Goal: Transaction & Acquisition: Purchase product/service

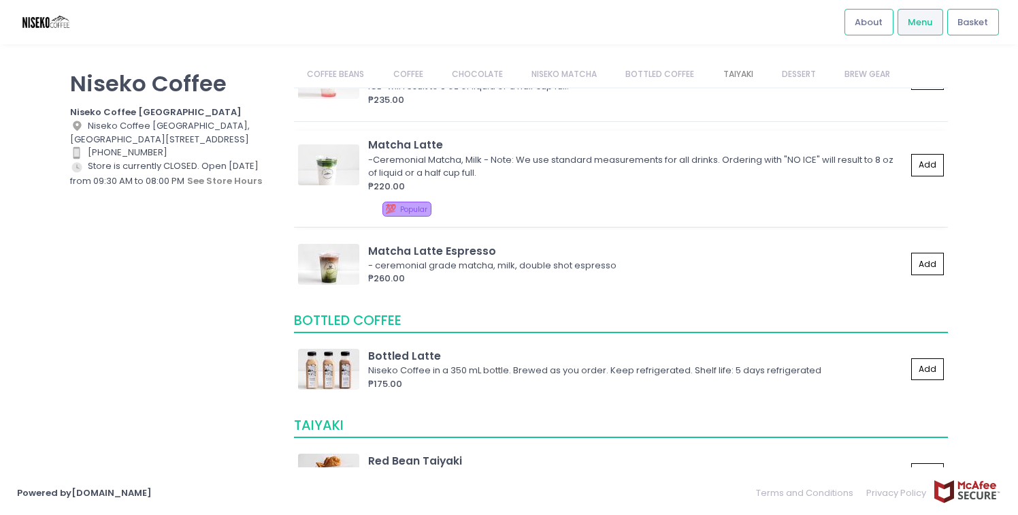
scroll to position [1200, 0]
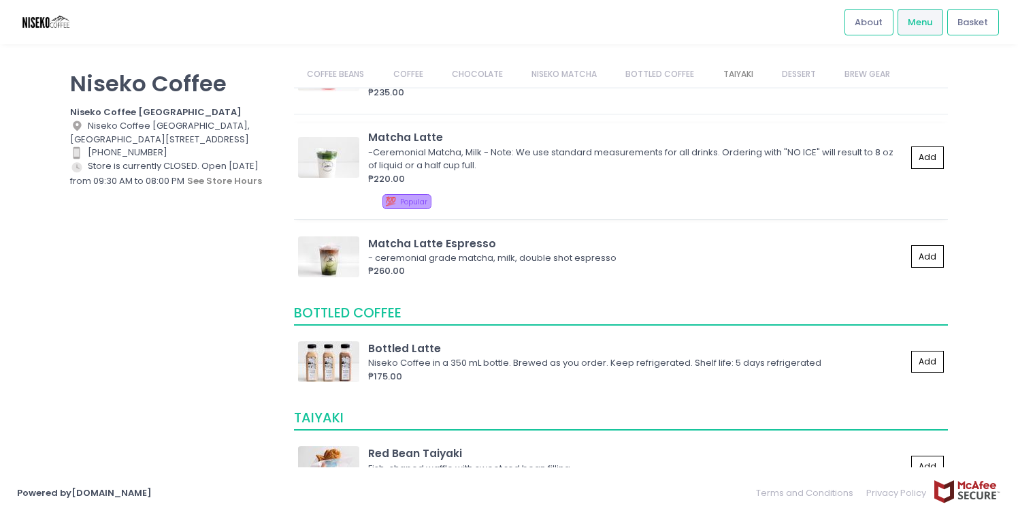
click at [548, 269] on div "₱260.00" at bounding box center [637, 271] width 538 height 14
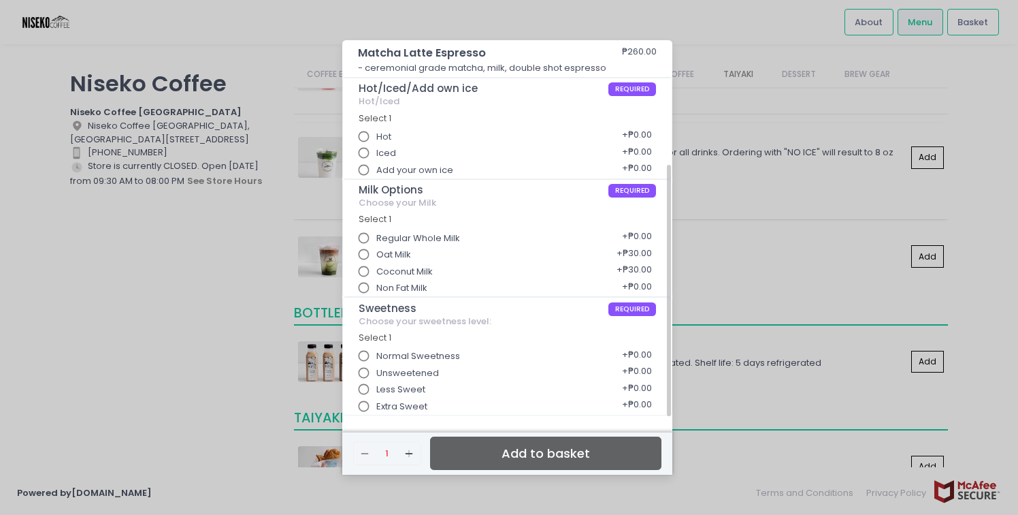
scroll to position [189, 0]
click at [165, 340] on div "Matcha Latte Espresso ₱260.00 - ceremonial grade matcha, milk, double shot espr…" at bounding box center [509, 257] width 1018 height 515
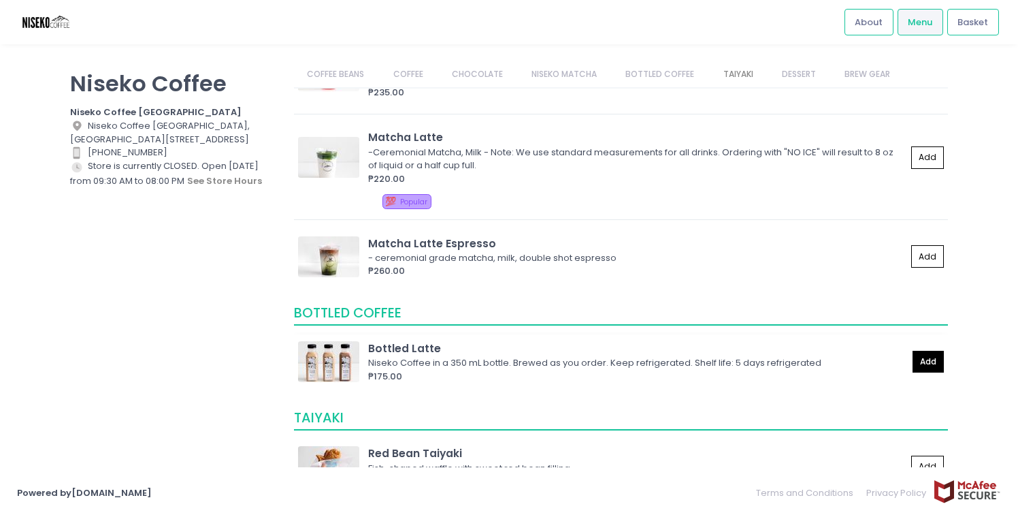
click at [938, 366] on button "Add" at bounding box center [928, 362] width 31 height 22
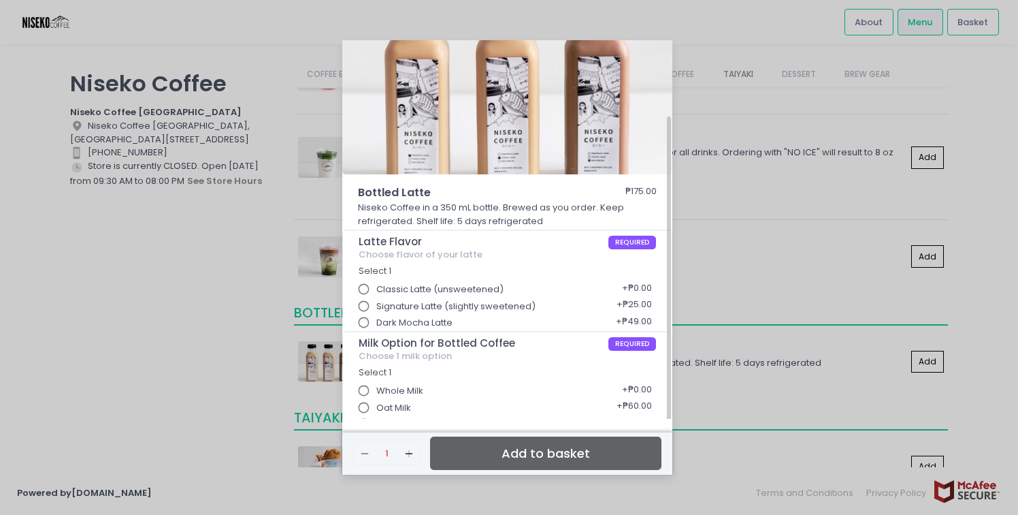
scroll to position [69, 0]
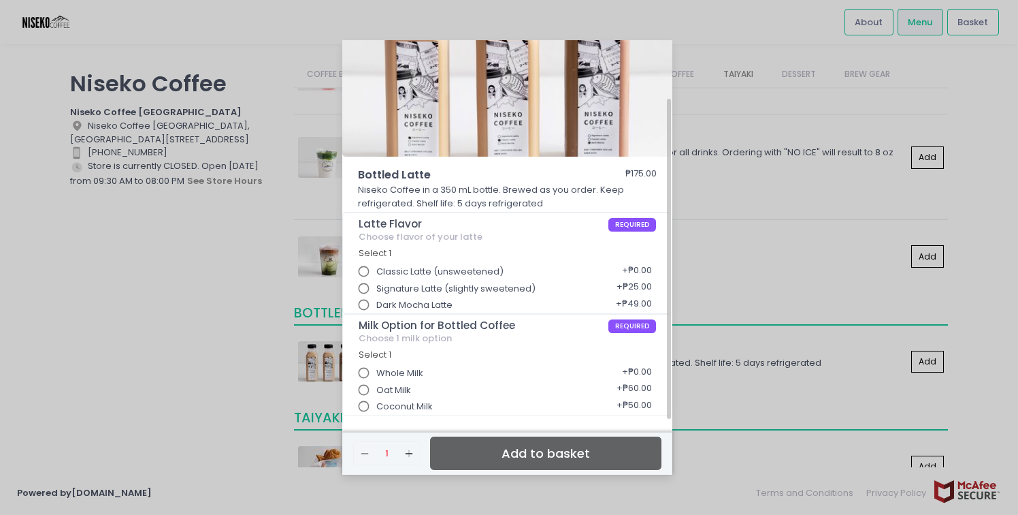
click at [364, 305] on input "Dark Mocha Latte" at bounding box center [364, 305] width 26 height 26
radio input "true"
click at [364, 371] on input "Whole Milk" at bounding box center [364, 373] width 26 height 26
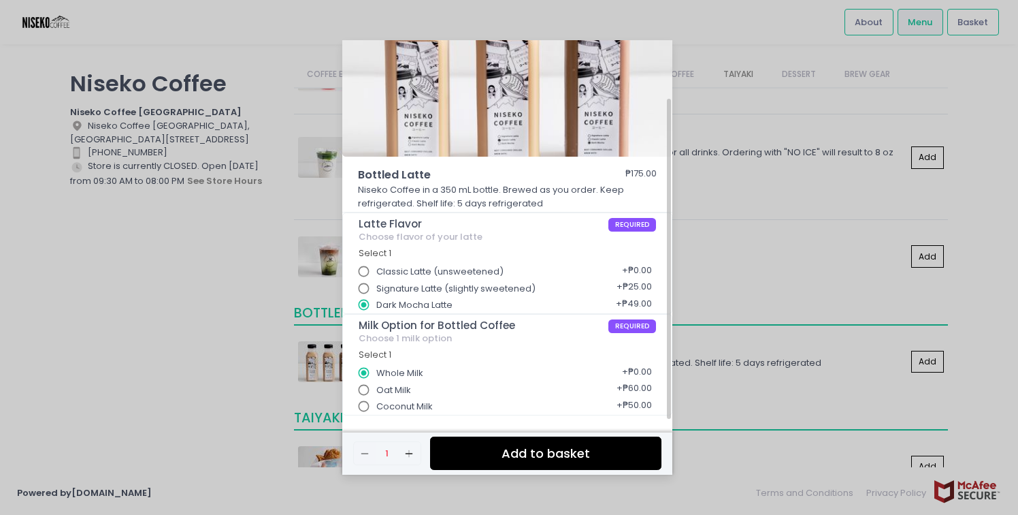
click at [519, 450] on button "Add to basket" at bounding box center [545, 452] width 231 height 33
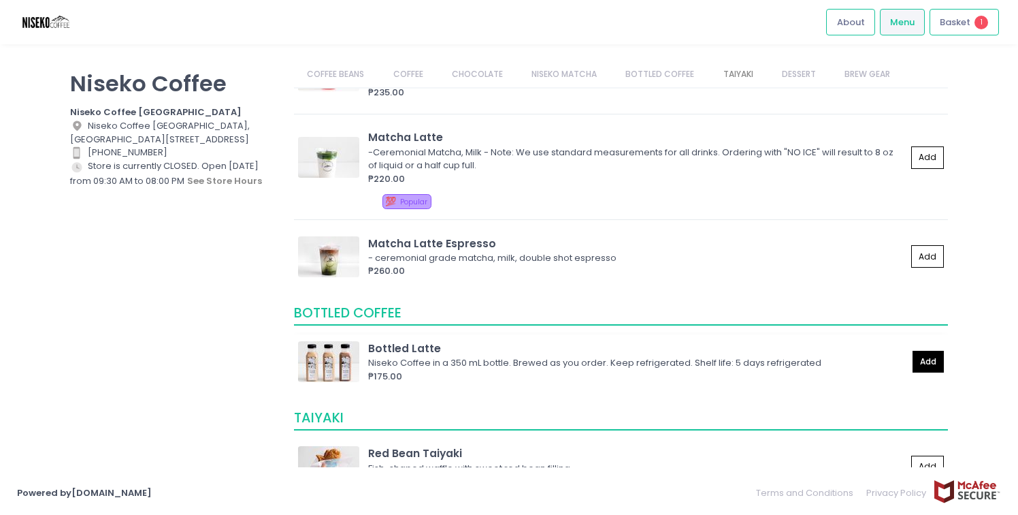
click at [923, 359] on button "Add" at bounding box center [928, 362] width 31 height 22
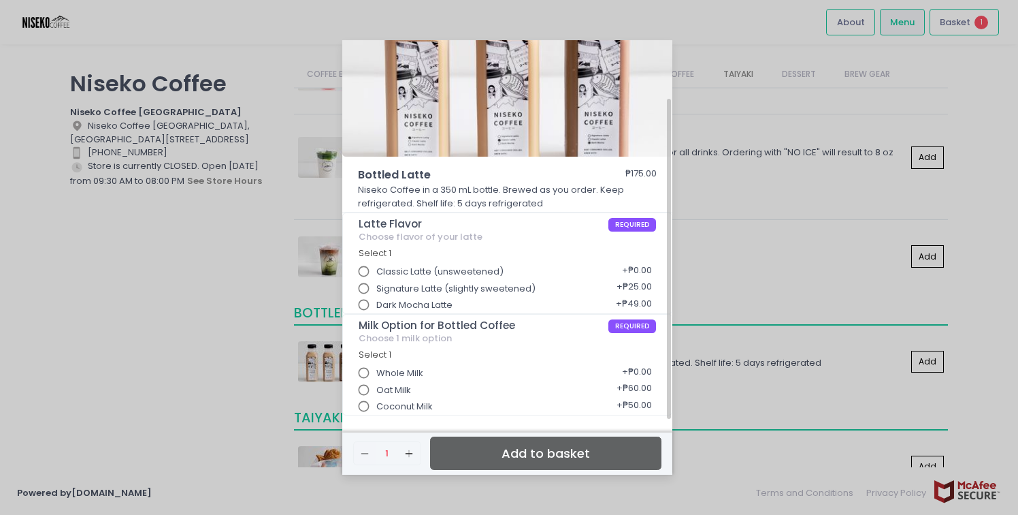
click at [366, 289] on input "Signature Latte (slightly sweetened)" at bounding box center [364, 289] width 26 height 26
radio input "true"
click at [363, 369] on input "Whole Milk" at bounding box center [364, 373] width 26 height 26
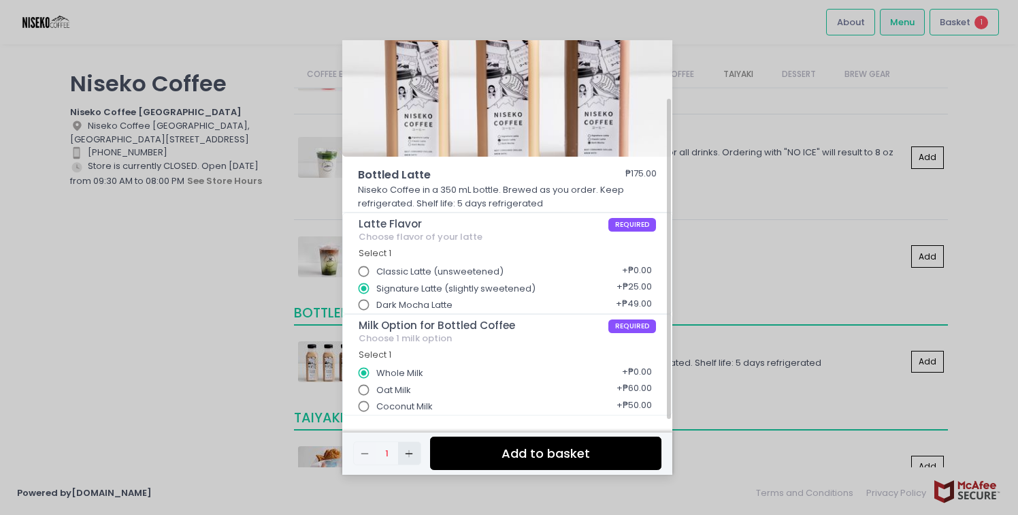
click at [410, 452] on icon "Add Created with Sketch." at bounding box center [409, 453] width 11 height 11
click at [474, 454] on button "Add to basket" at bounding box center [545, 452] width 231 height 33
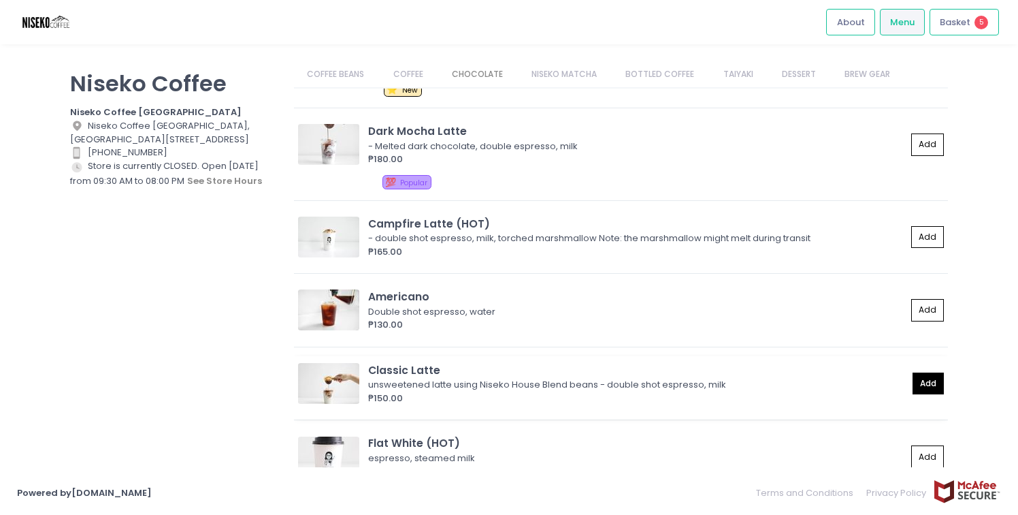
scroll to position [547, 0]
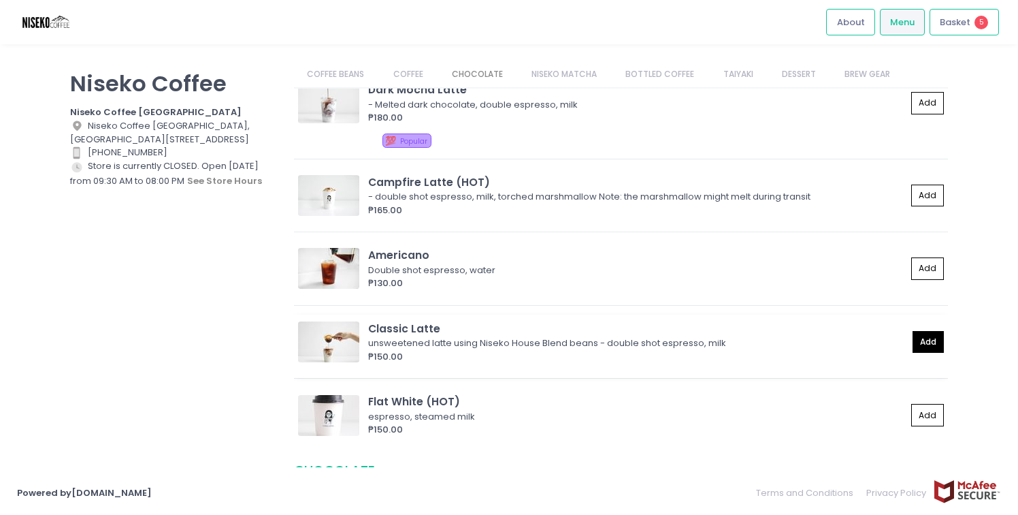
click at [929, 342] on button "Add" at bounding box center [928, 342] width 31 height 22
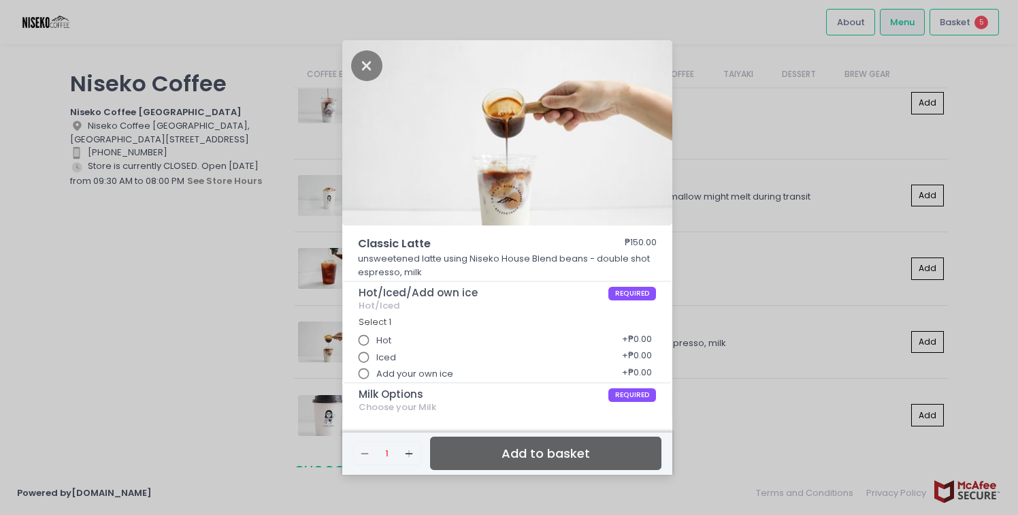
click at [367, 340] on input "Hot" at bounding box center [364, 340] width 26 height 26
radio input "true"
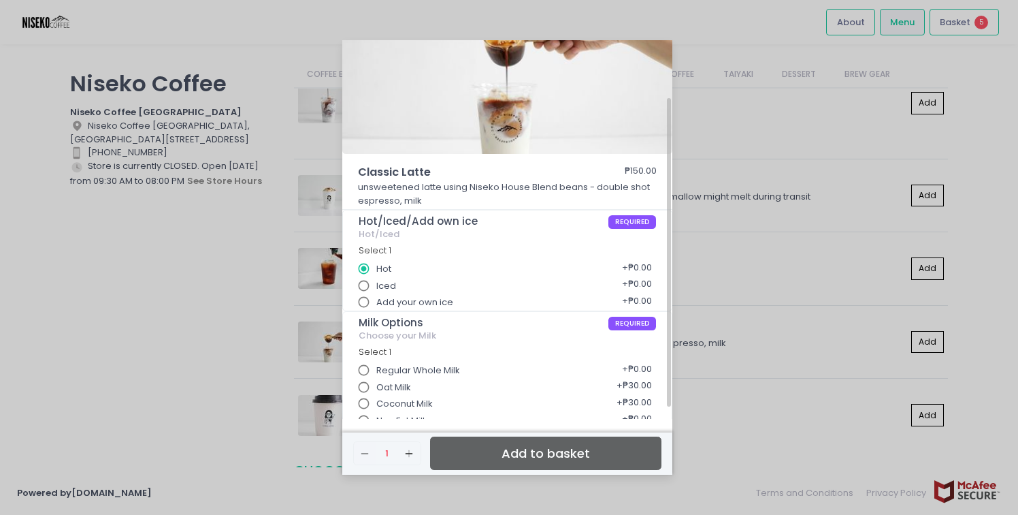
scroll to position [86, 0]
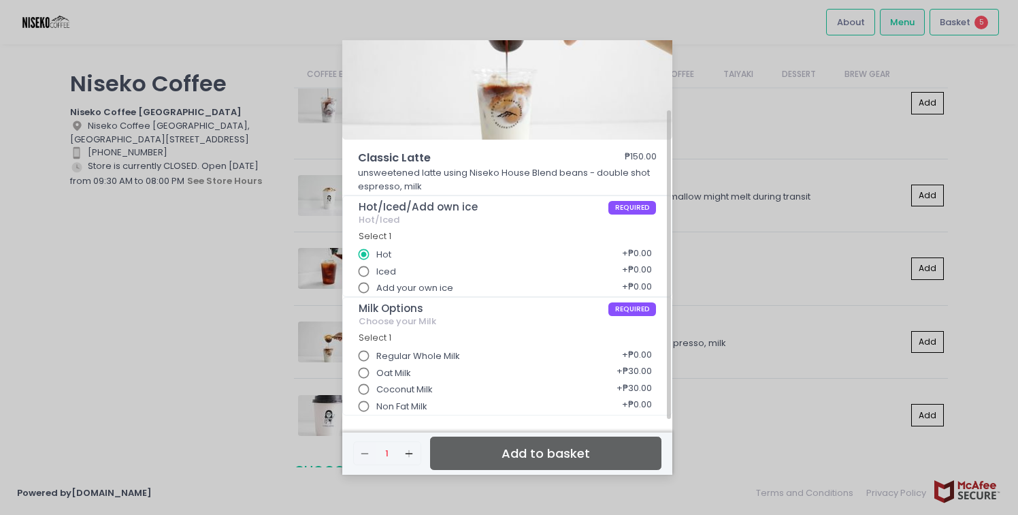
click at [367, 353] on input "Regular Whole Milk" at bounding box center [364, 356] width 26 height 26
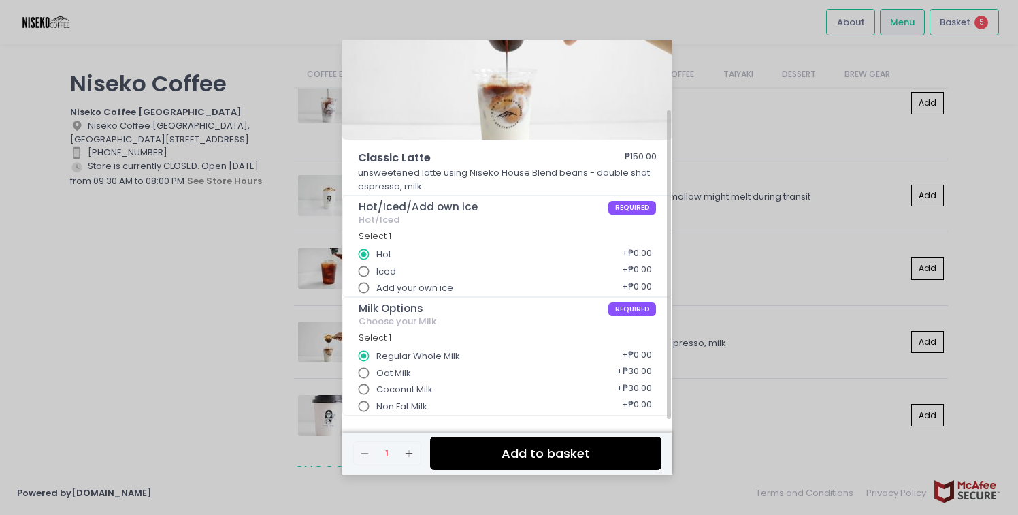
click at [541, 449] on button "Add to basket" at bounding box center [545, 452] width 231 height 33
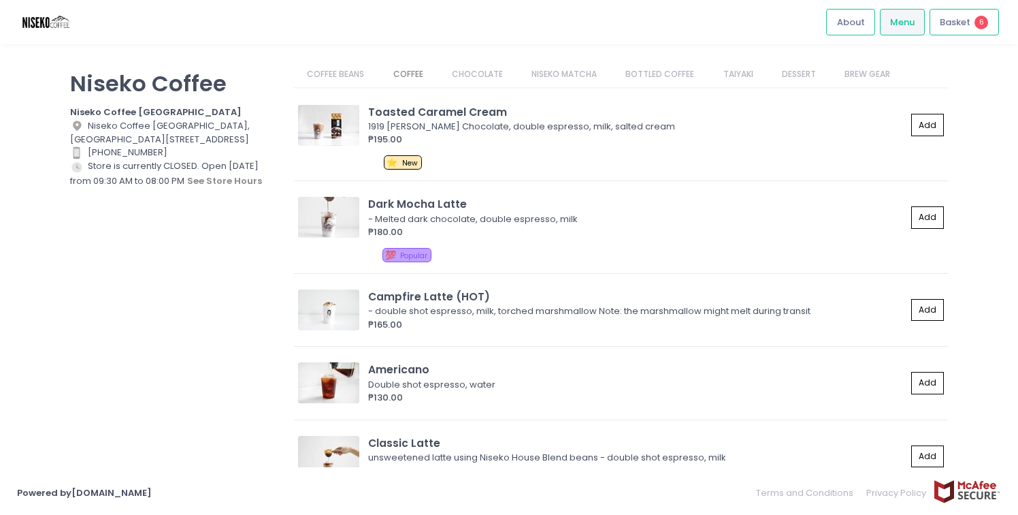
scroll to position [448, 0]
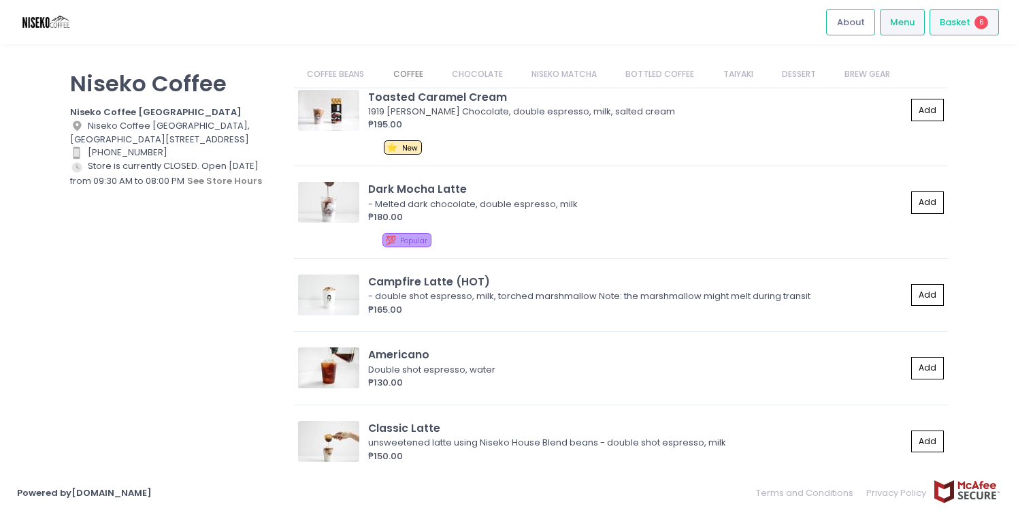
click at [964, 22] on span "Basket" at bounding box center [955, 23] width 31 height 14
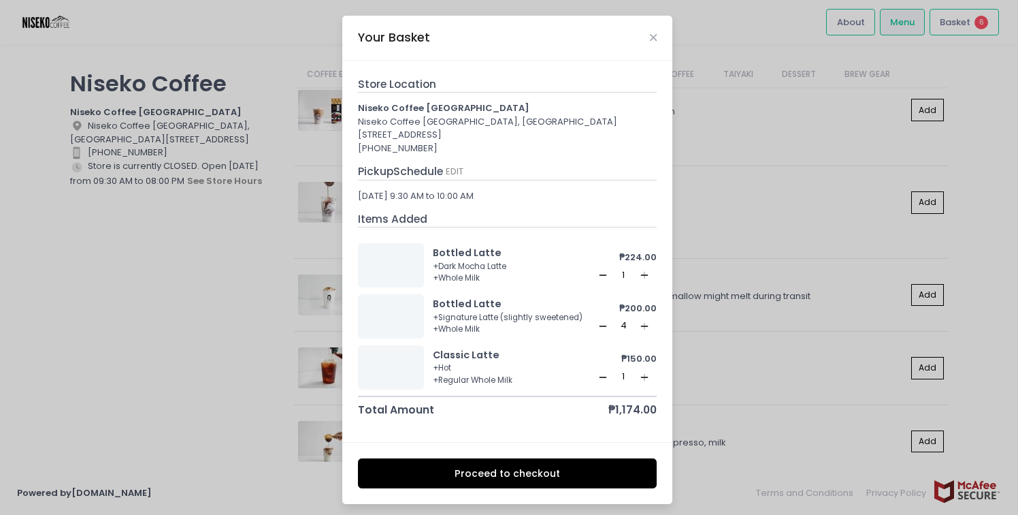
scroll to position [5, 0]
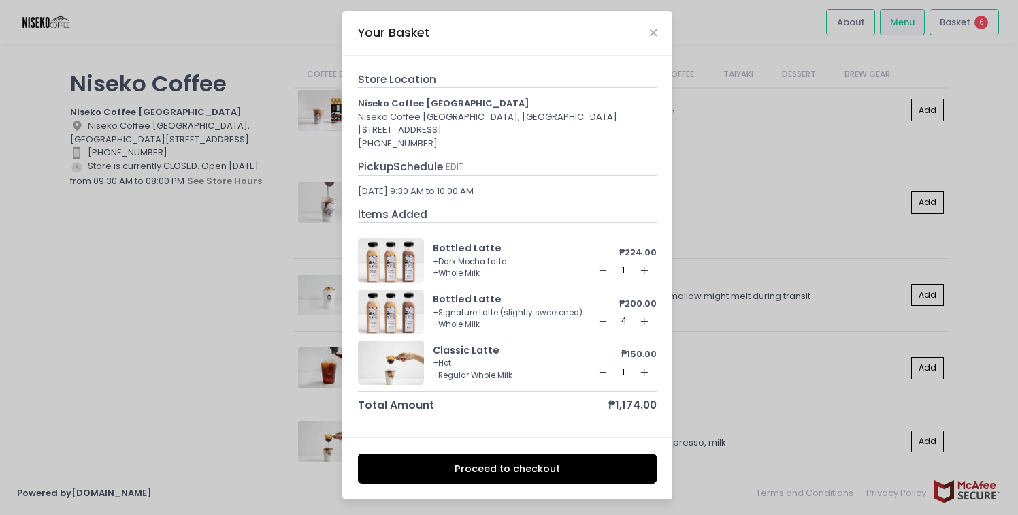
click at [528, 470] on button "Proceed to checkout" at bounding box center [508, 468] width 300 height 31
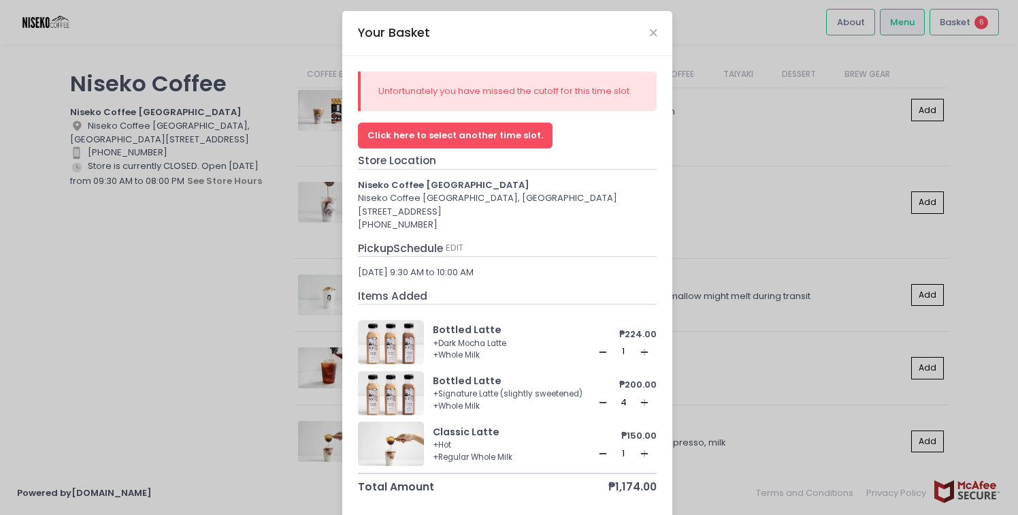
click at [506, 131] on button "Click here to select another time slot." at bounding box center [455, 136] width 195 height 26
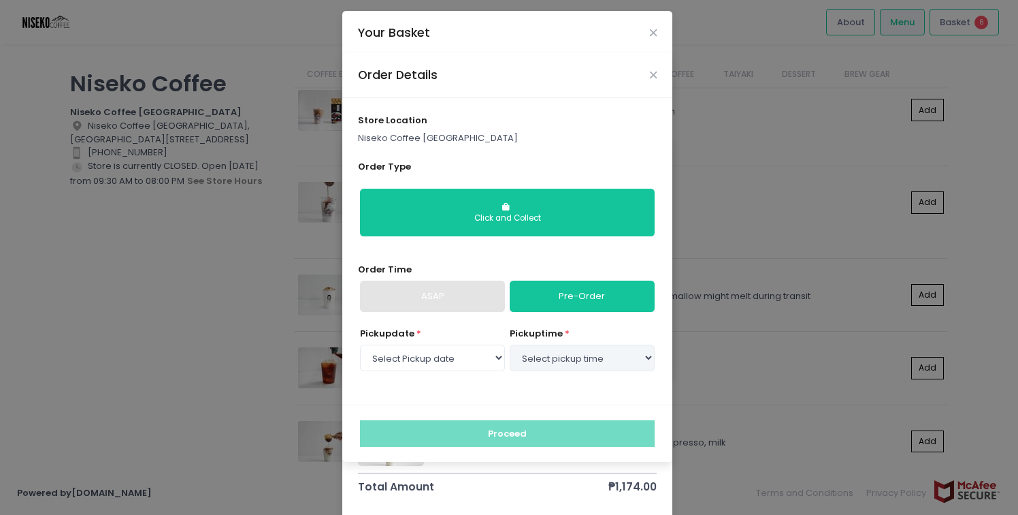
select select "2025-09-07"
click at [541, 356] on select "Select pickup time 11:00 AM - 11:30 AM 11:30 AM - 12:00 PM 12:00 PM - 12:30 PM …" at bounding box center [582, 357] width 145 height 26
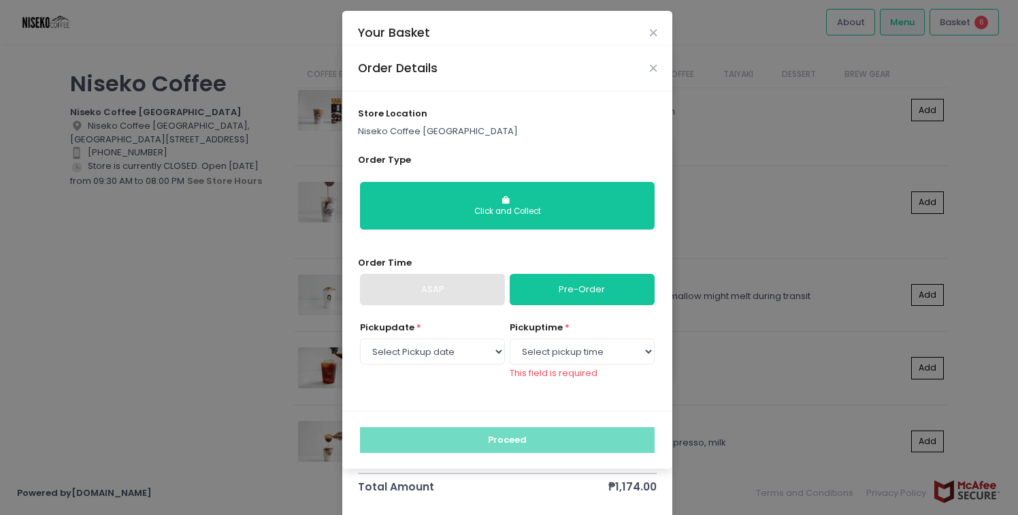
click at [457, 288] on div "ASAP" at bounding box center [432, 289] width 145 height 31
click at [425, 349] on select "Select Pickup date Sunday, Sep 7th Monday, Sep 8th Tuesday, Sep 9th Wednesday, …" at bounding box center [432, 351] width 145 height 26
click at [360, 338] on select "Select Pickup date Sunday, Sep 7th Monday, Sep 8th Tuesday, Sep 9th Wednesday, …" at bounding box center [432, 351] width 145 height 26
click at [436, 300] on div "ASAP" at bounding box center [432, 289] width 145 height 31
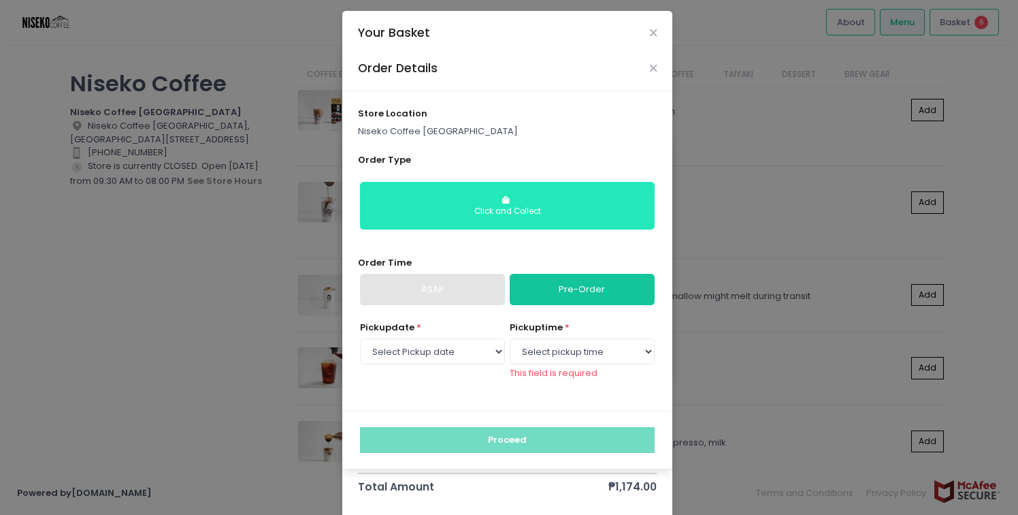
click at [473, 216] on div "Click and Collect" at bounding box center [508, 212] width 276 height 12
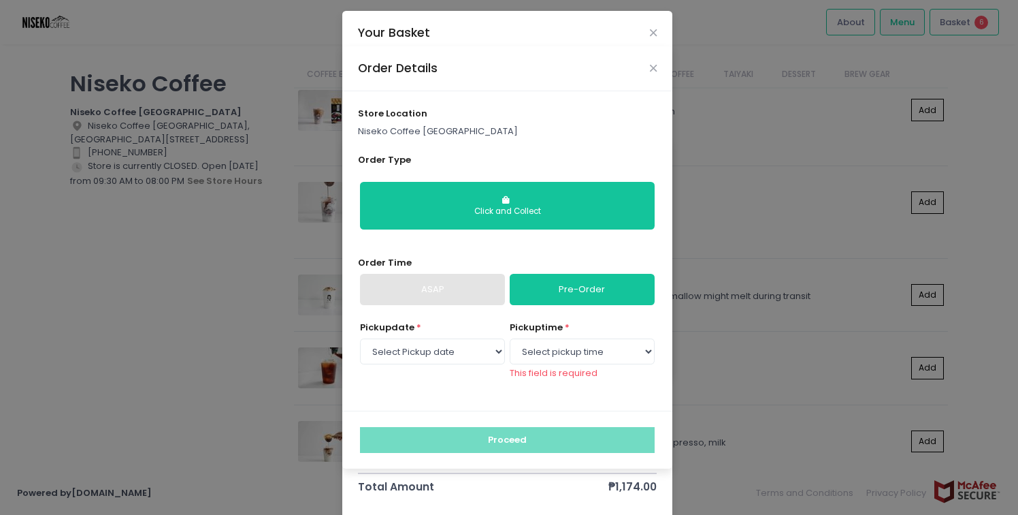
click at [447, 299] on div "ASAP" at bounding box center [432, 289] width 145 height 31
click at [548, 299] on link "Pre-Order" at bounding box center [582, 289] width 145 height 31
click at [485, 299] on div "ASAP" at bounding box center [432, 289] width 145 height 31
click at [650, 63] on icon "Close" at bounding box center [653, 68] width 7 height 10
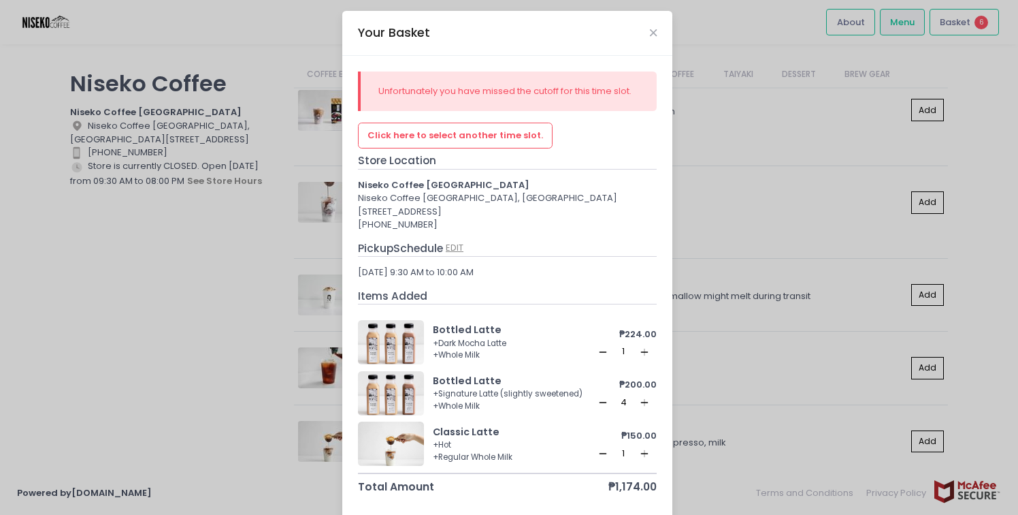
click at [459, 245] on button "EDIT" at bounding box center [454, 247] width 19 height 15
select select "2025-09-07"
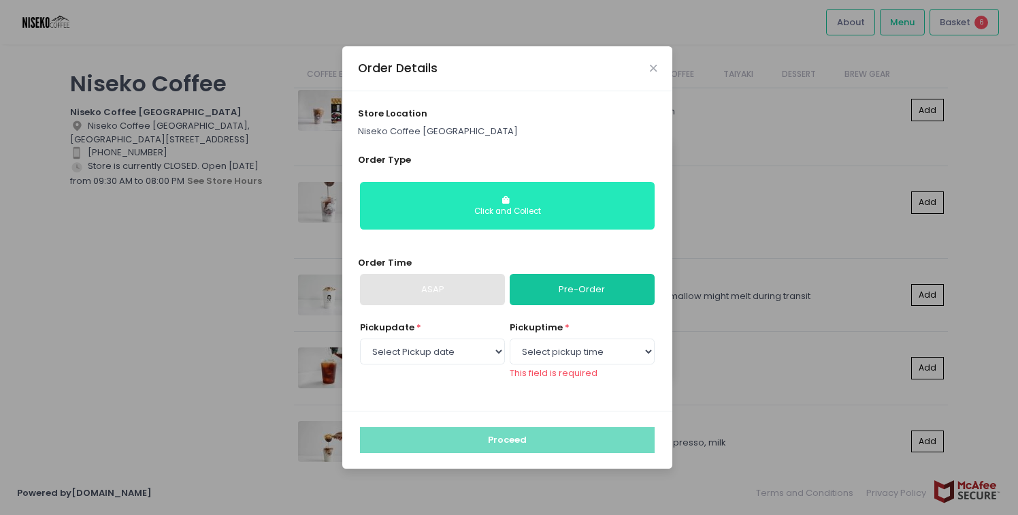
click at [437, 199] on button "Click and Collect" at bounding box center [507, 206] width 295 height 48
click at [441, 206] on div "Click and Collect" at bounding box center [508, 212] width 276 height 12
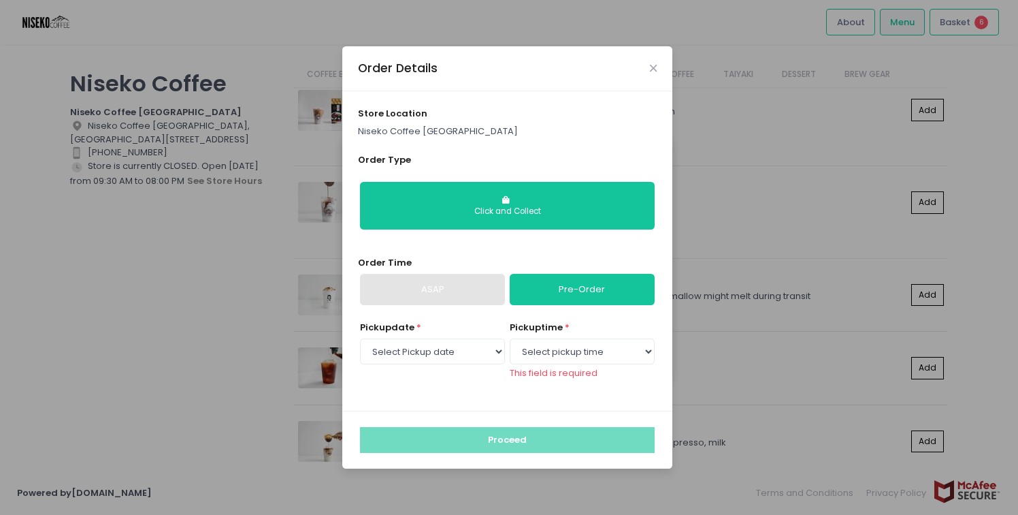
click at [413, 293] on div "ASAP" at bounding box center [432, 289] width 145 height 31
click at [655, 65] on icon "Close" at bounding box center [653, 68] width 7 height 10
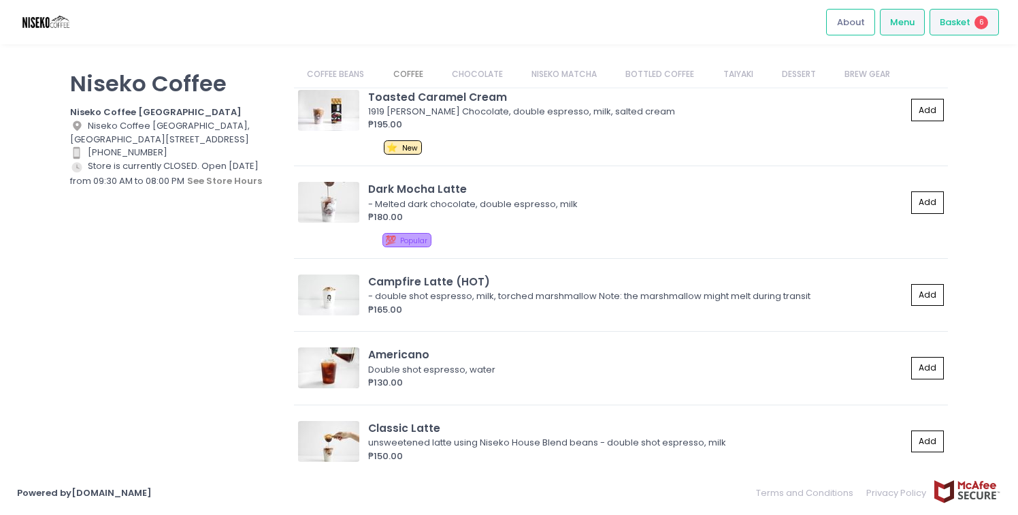
click at [973, 28] on div "Basket 6" at bounding box center [964, 22] width 69 height 27
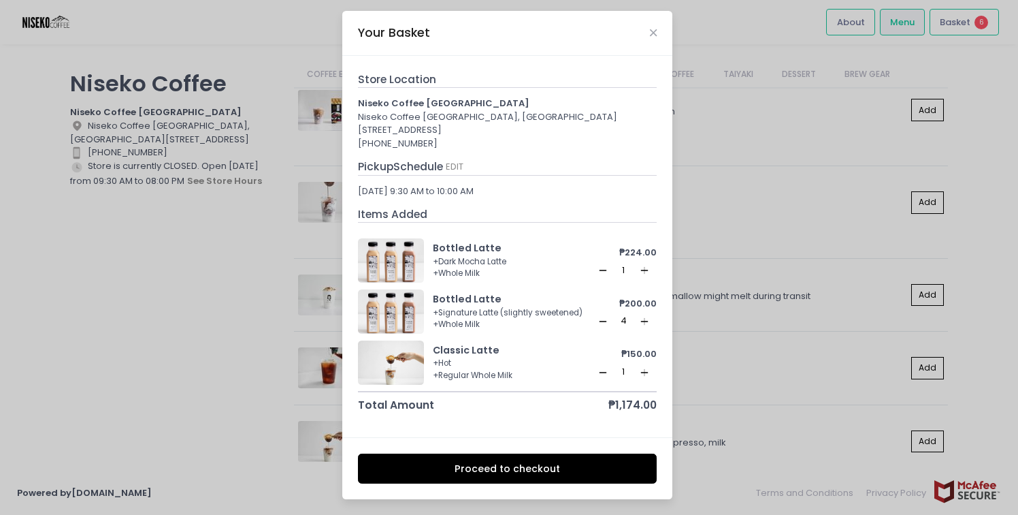
click at [600, 270] on rect at bounding box center [602, 270] width 7 height 1
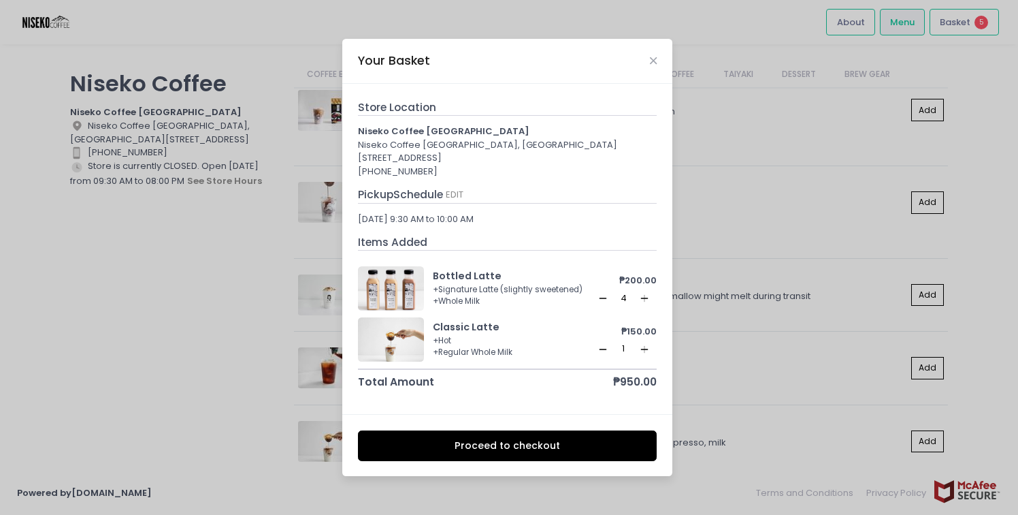
click at [600, 299] on icon "Remove Created with Sketch." at bounding box center [603, 298] width 11 height 11
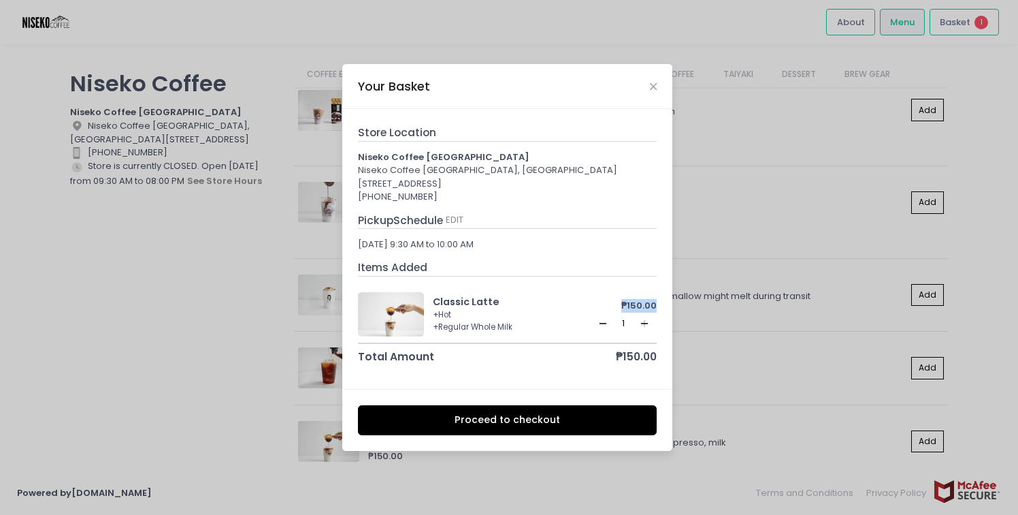
click at [600, 299] on div "₱150.00" at bounding box center [626, 306] width 63 height 14
click at [600, 321] on icon "Remove Created with Sketch." at bounding box center [603, 323] width 11 height 11
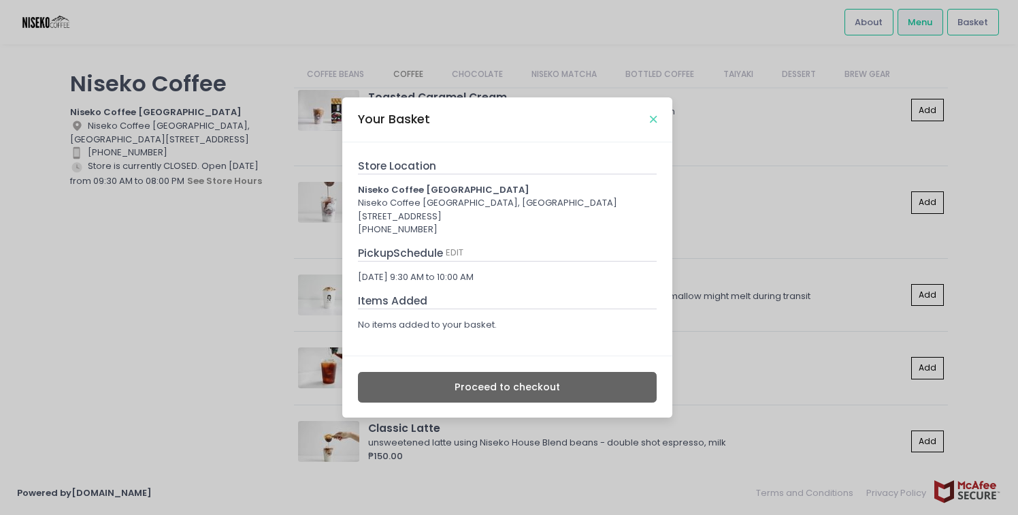
click at [656, 114] on icon "Close" at bounding box center [653, 119] width 7 height 10
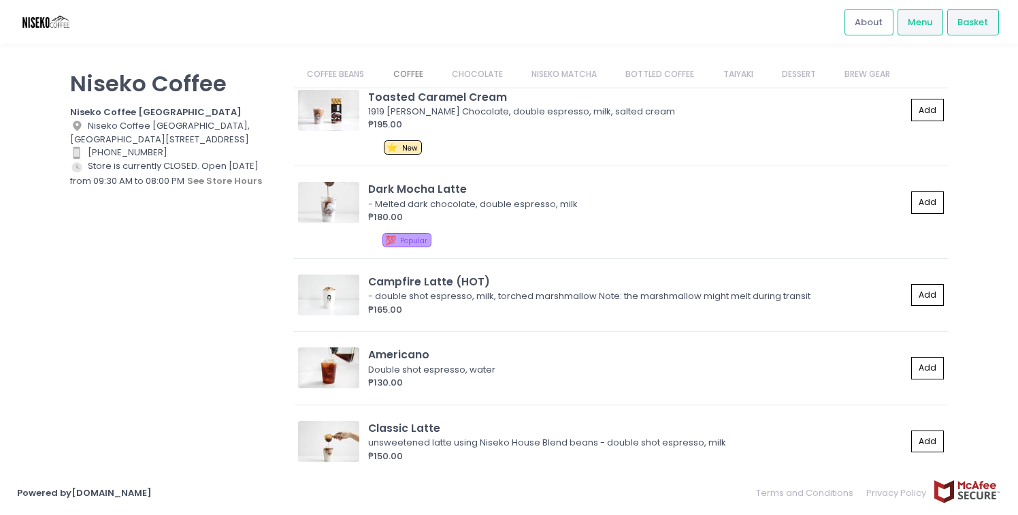
click at [971, 18] on span "Basket" at bounding box center [973, 23] width 31 height 14
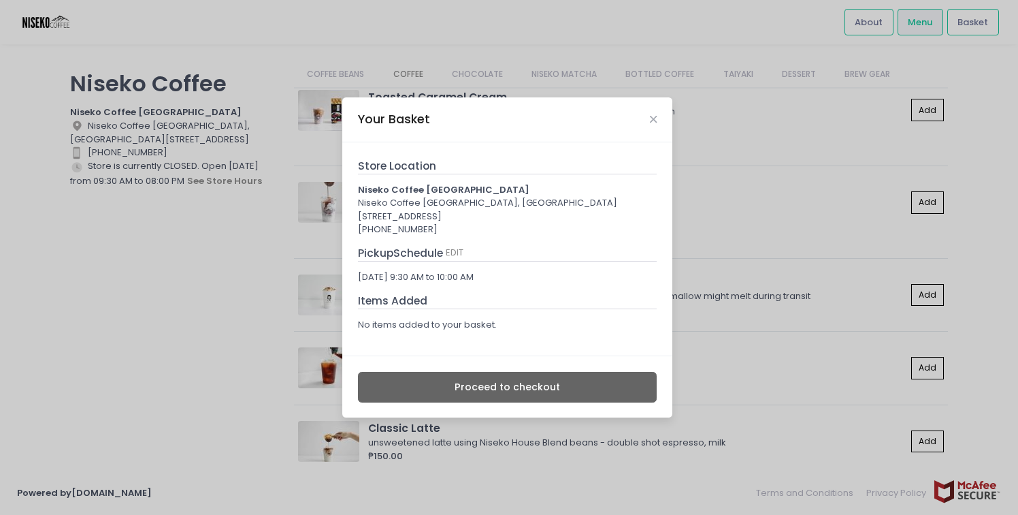
click at [472, 254] on div "Pickup Schedule EDIT" at bounding box center [508, 253] width 300 height 16
click at [464, 253] on button "EDIT" at bounding box center [454, 252] width 19 height 15
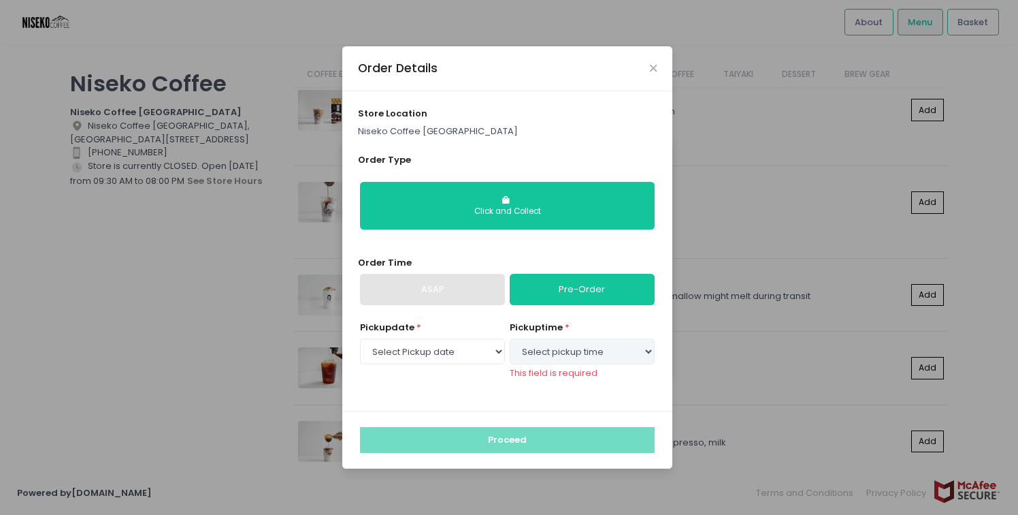
select select "2025-09-07"
click at [464, 294] on div "ASAP" at bounding box center [432, 289] width 145 height 31
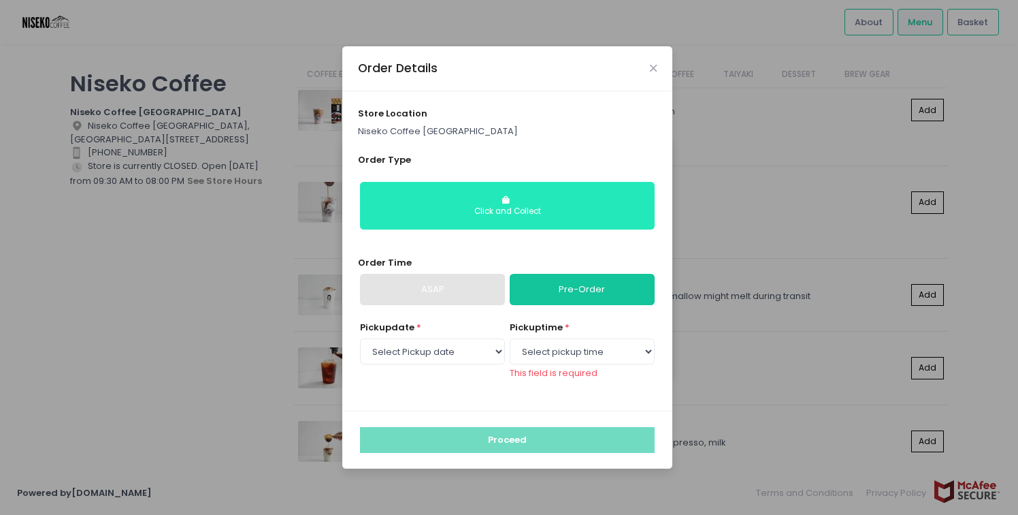
click at [471, 204] on button "Click and Collect" at bounding box center [507, 206] width 295 height 48
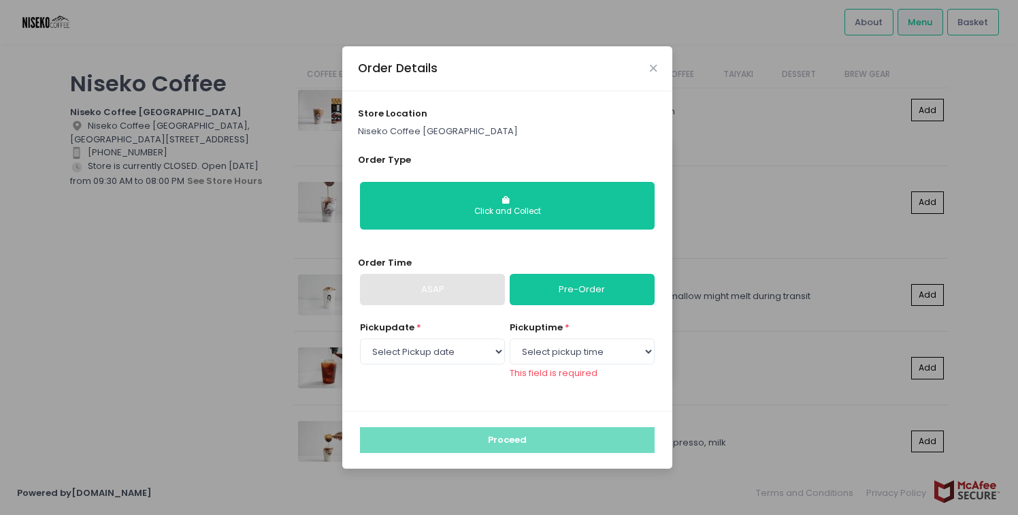
click at [544, 292] on link "Pre-Order" at bounding box center [582, 289] width 145 height 31
click at [476, 298] on div "ASAP" at bounding box center [432, 289] width 145 height 31
click at [533, 349] on select "Select pickup time 11:00 AM - 11:30 AM 11:30 AM - 12:00 PM 12:00 PM - 12:30 PM …" at bounding box center [582, 351] width 145 height 26
select select "11:00"
click at [510, 344] on select "Select pickup time 11:00 AM - 11:30 AM 11:30 AM - 12:00 PM 12:00 PM - 12:30 PM …" at bounding box center [582, 351] width 145 height 26
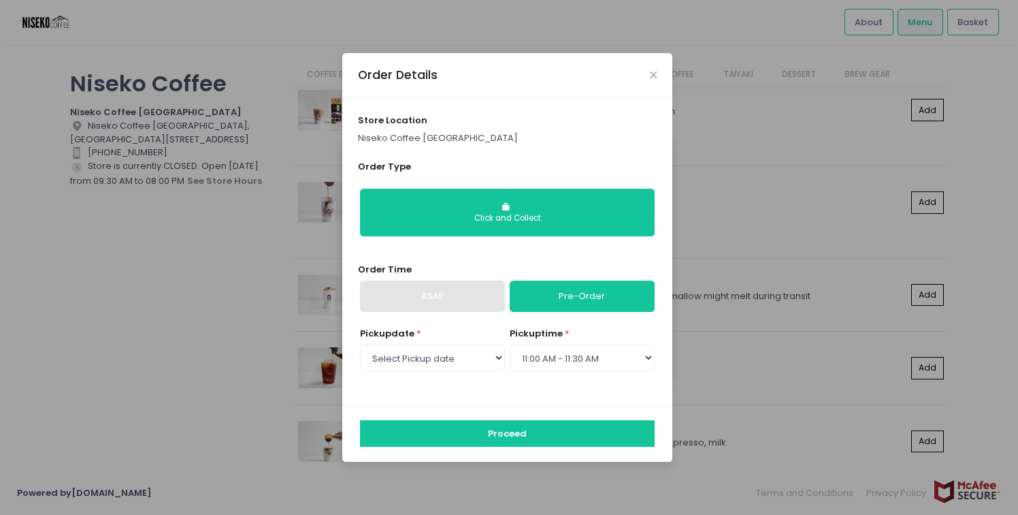
click at [477, 300] on div "ASAP" at bounding box center [432, 295] width 145 height 31
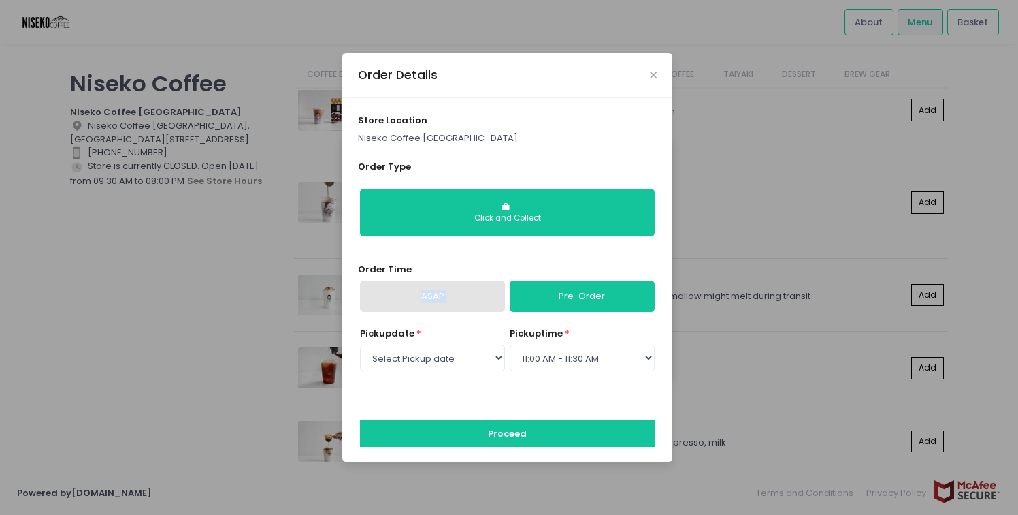
click at [477, 300] on div "ASAP" at bounding box center [432, 295] width 145 height 31
click at [459, 353] on select "Select Pickup date Sunday, Sep 7th Monday, Sep 8th Tuesday, Sep 9th Wednesday, …" at bounding box center [432, 357] width 145 height 26
click at [360, 344] on select "Select Pickup date Sunday, Sep 7th Monday, Sep 8th Tuesday, Sep 9th Wednesday, …" at bounding box center [432, 357] width 145 height 26
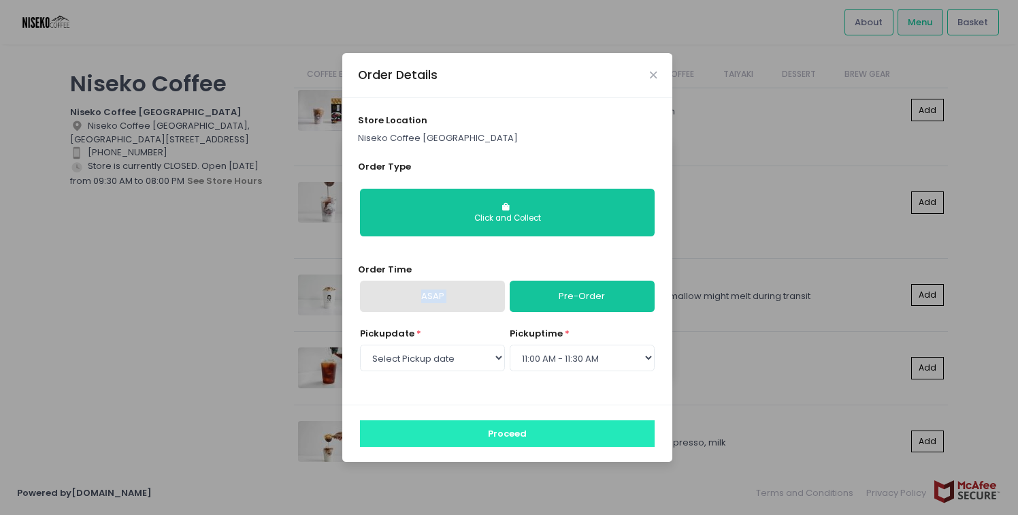
click at [488, 435] on button "Proceed" at bounding box center [507, 433] width 295 height 26
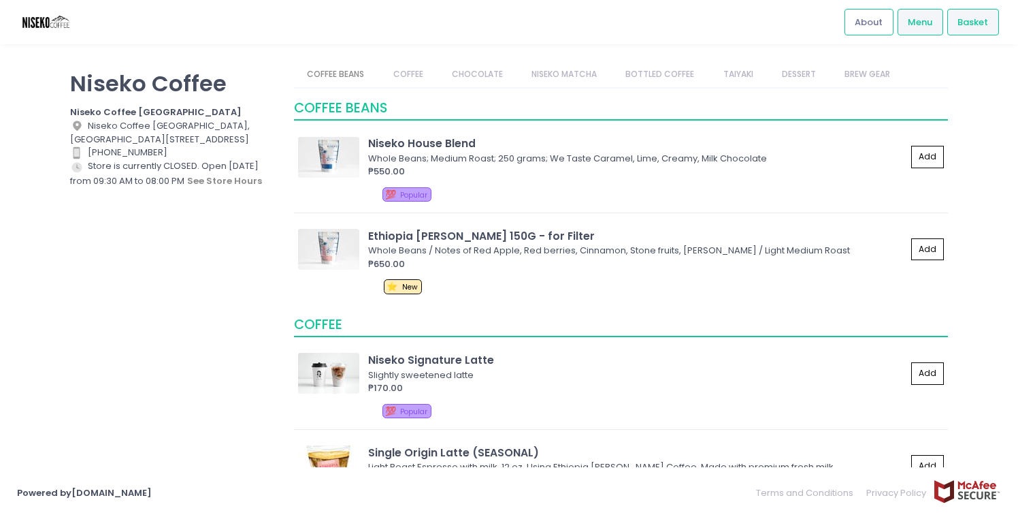
click at [980, 29] on span "Basket" at bounding box center [973, 23] width 31 height 14
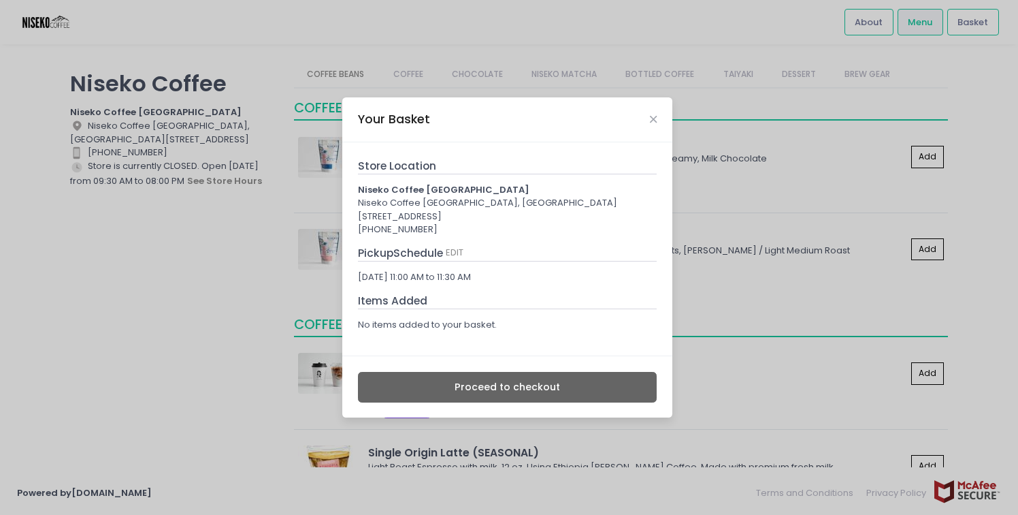
click at [660, 114] on div "Your Basket" at bounding box center [507, 119] width 330 height 45
click at [656, 120] on icon "Close" at bounding box center [653, 119] width 7 height 10
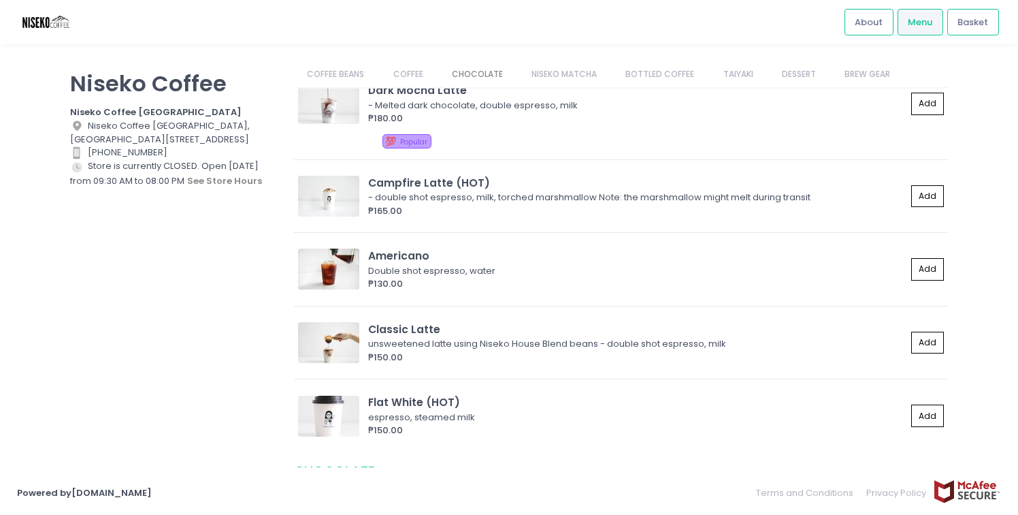
scroll to position [553, 0]
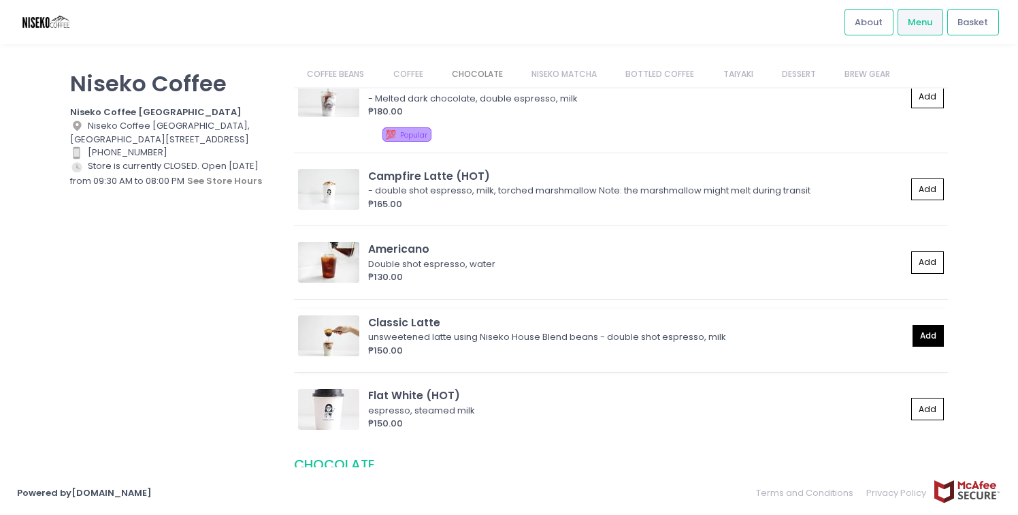
click at [931, 338] on button "Add" at bounding box center [928, 336] width 31 height 22
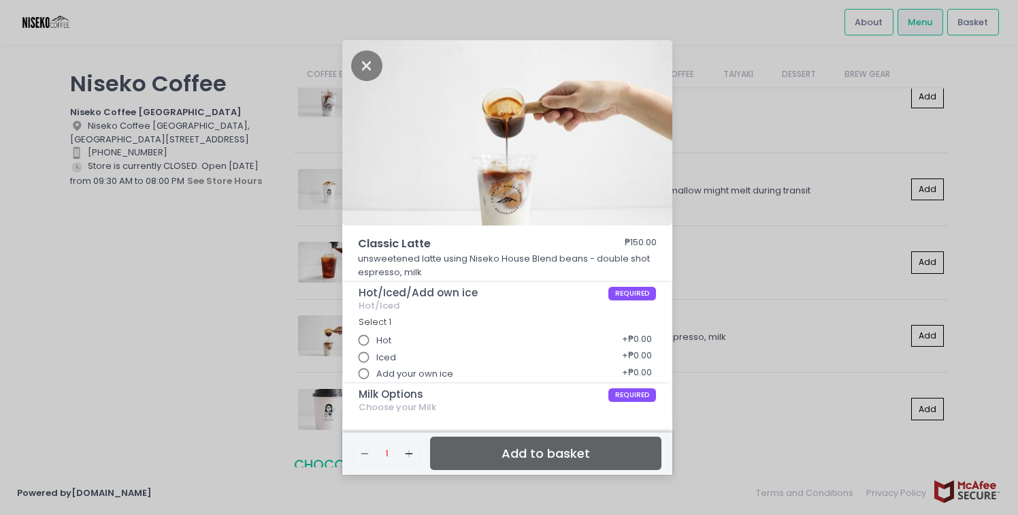
click at [487, 342] on div "Hot + ₱0.00" at bounding box center [508, 335] width 298 height 17
click at [375, 337] on input "Hot" at bounding box center [364, 340] width 26 height 26
radio input "true"
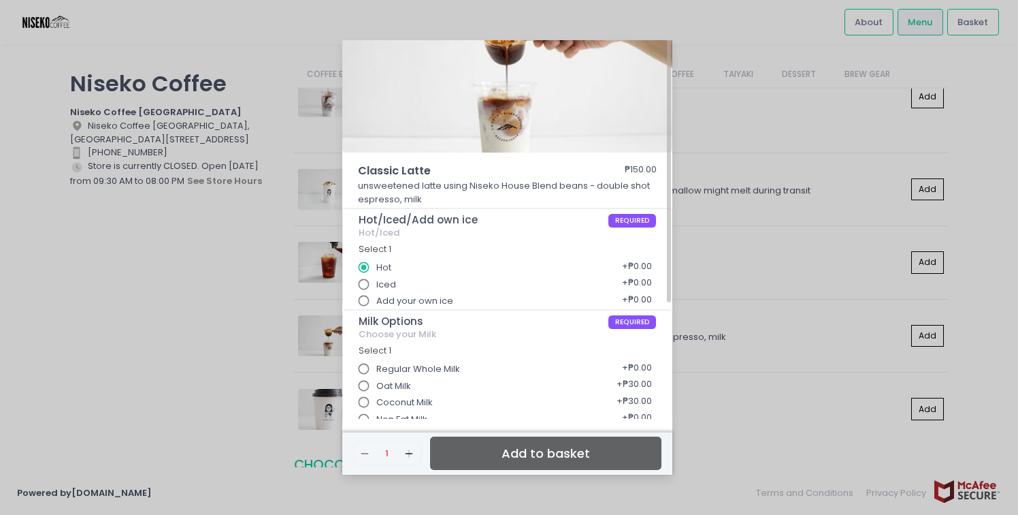
scroll to position [78, 0]
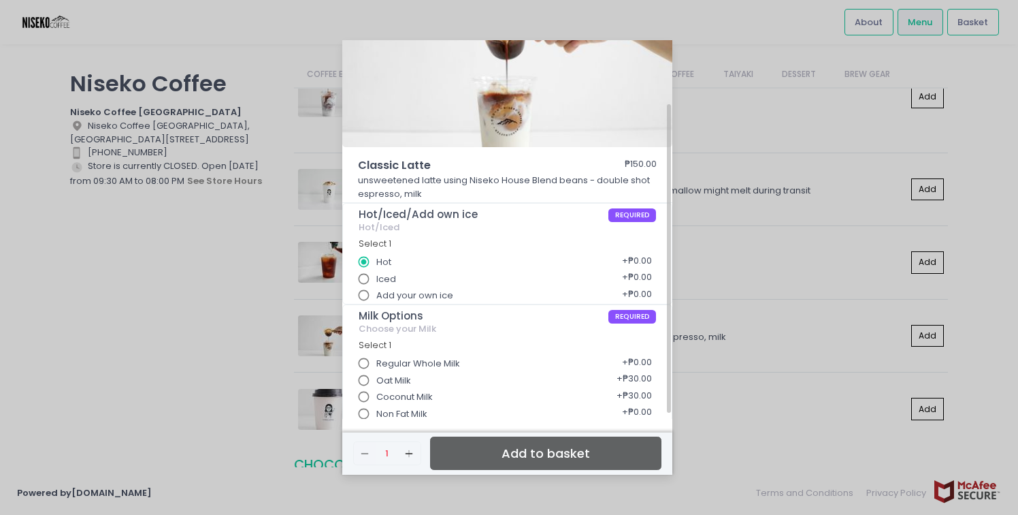
click at [365, 364] on input "Regular Whole Milk" at bounding box center [364, 364] width 26 height 26
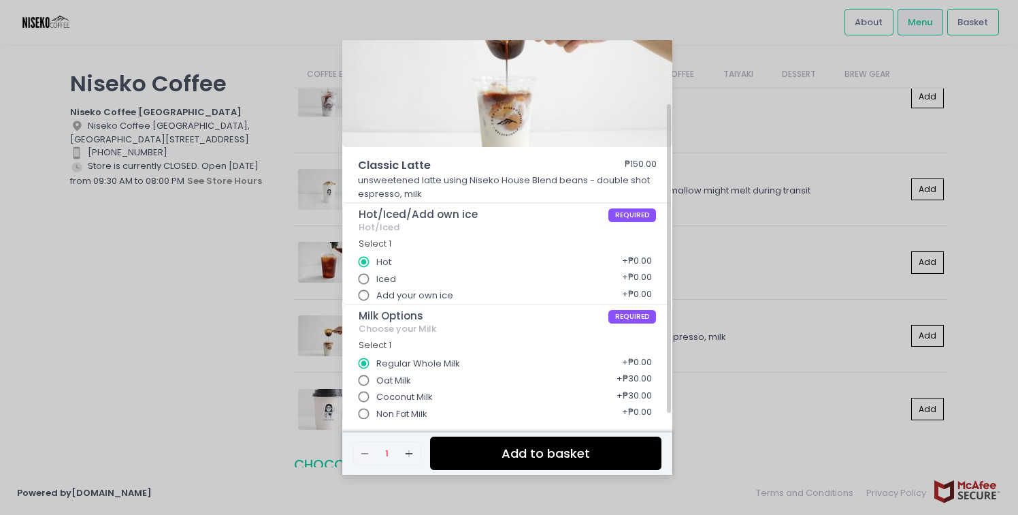
click at [575, 453] on button "Add to basket" at bounding box center [545, 452] width 231 height 33
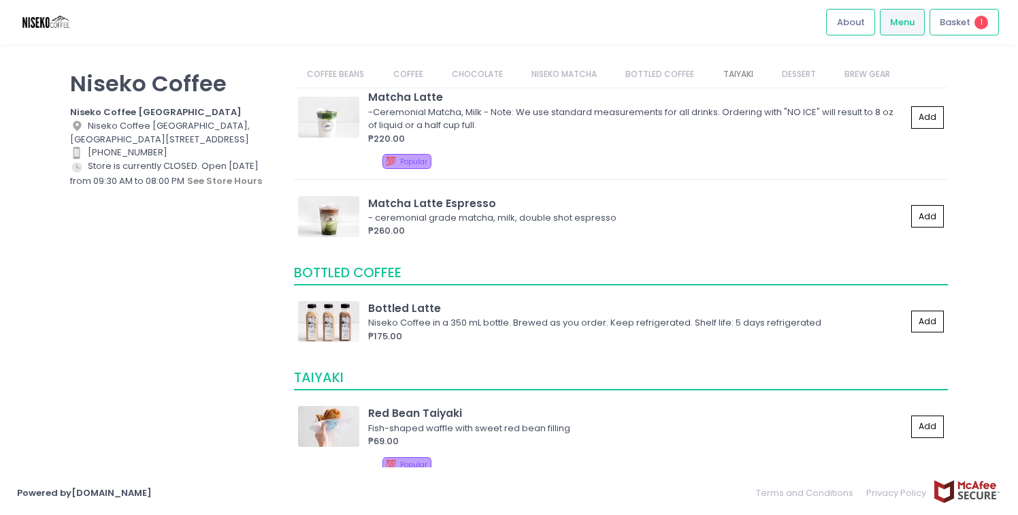
scroll to position [1272, 0]
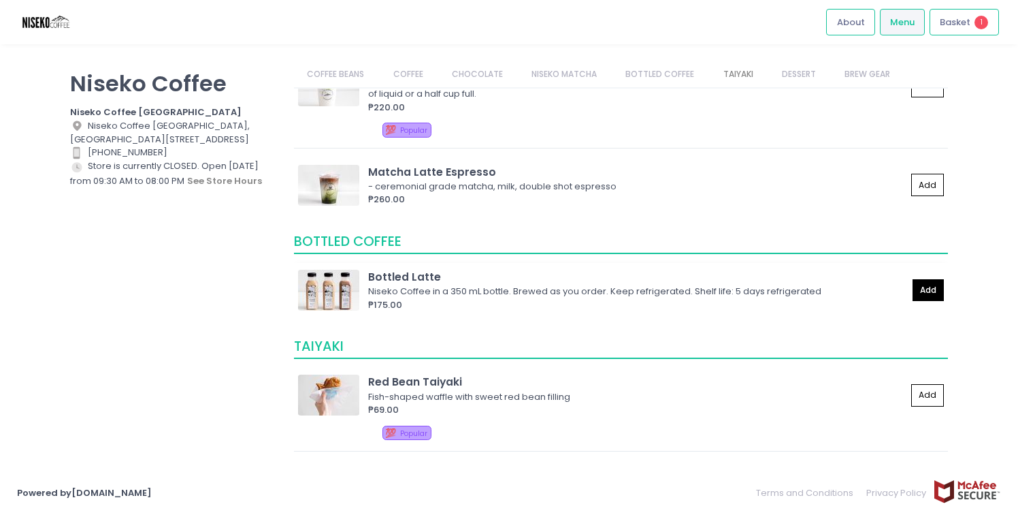
click at [918, 291] on button "Add" at bounding box center [928, 290] width 31 height 22
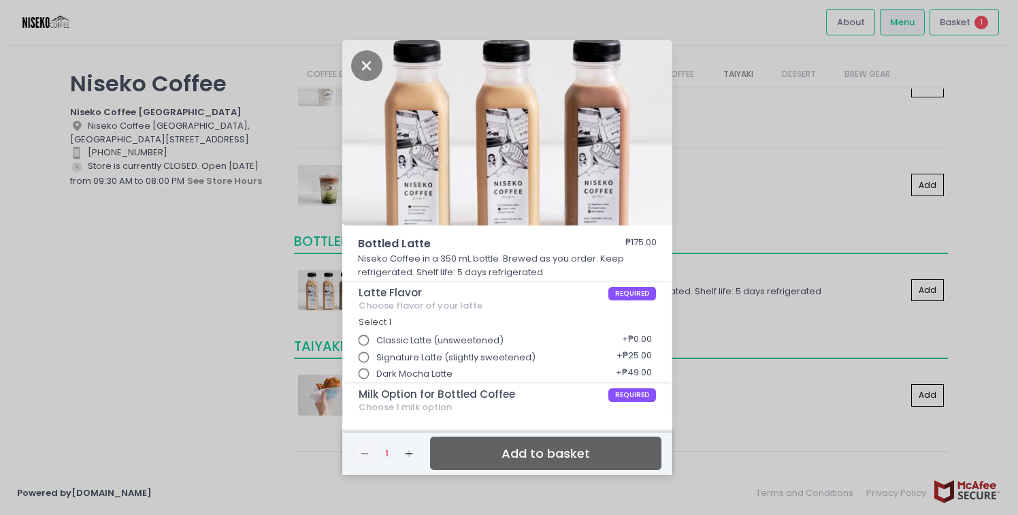
click at [443, 351] on span "Signature Latte (slightly sweetened)" at bounding box center [455, 358] width 159 height 14
click at [377, 351] on input "Signature Latte (slightly sweetened)" at bounding box center [364, 357] width 26 height 26
radio input "true"
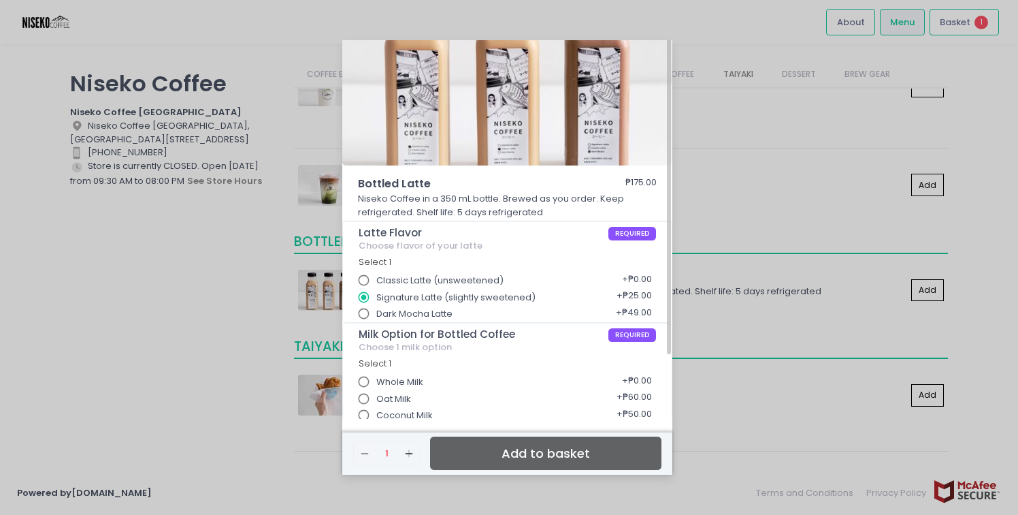
scroll to position [69, 0]
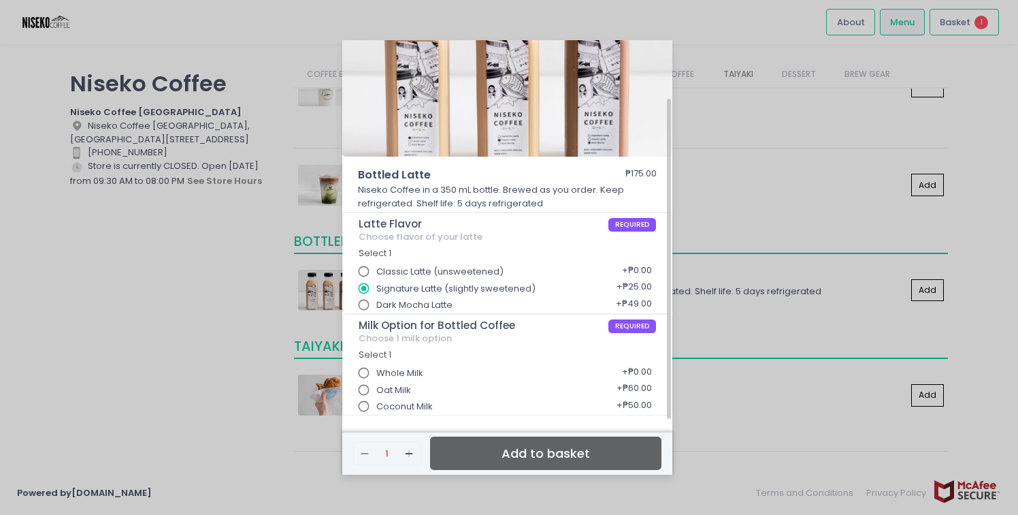
click at [372, 369] on input "Whole Milk" at bounding box center [364, 373] width 26 height 26
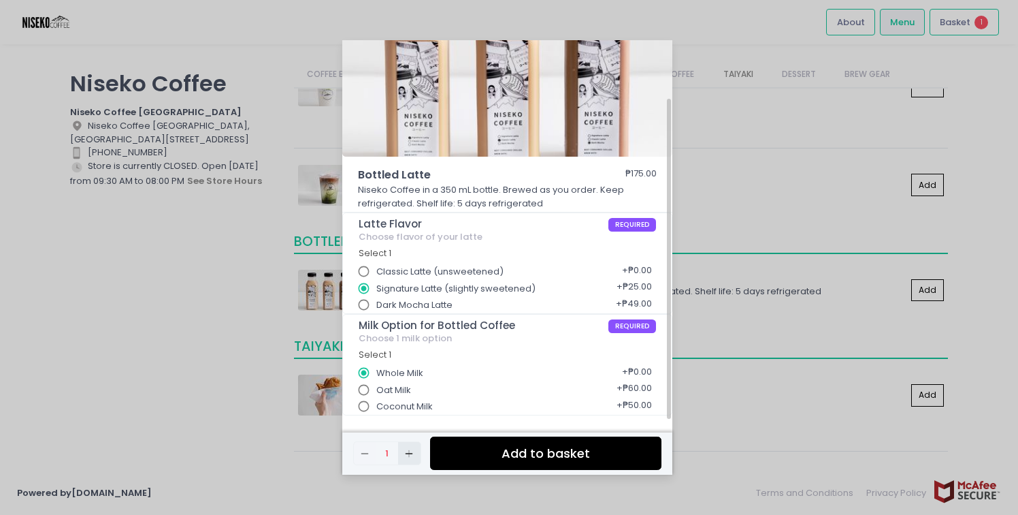
click at [408, 455] on icon "Add Created with Sketch." at bounding box center [409, 453] width 11 height 11
click at [479, 460] on button "Add to basket" at bounding box center [545, 452] width 231 height 33
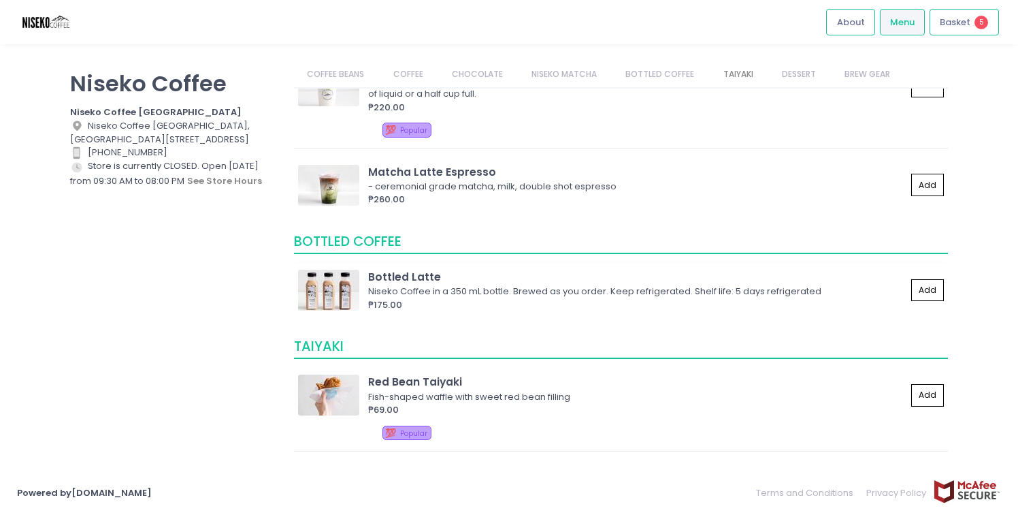
click at [462, 287] on div "Niseko Coffee in a 350 mL bottle. Brewed as you order. Keep refrigerated. Shelf…" at bounding box center [635, 292] width 534 height 14
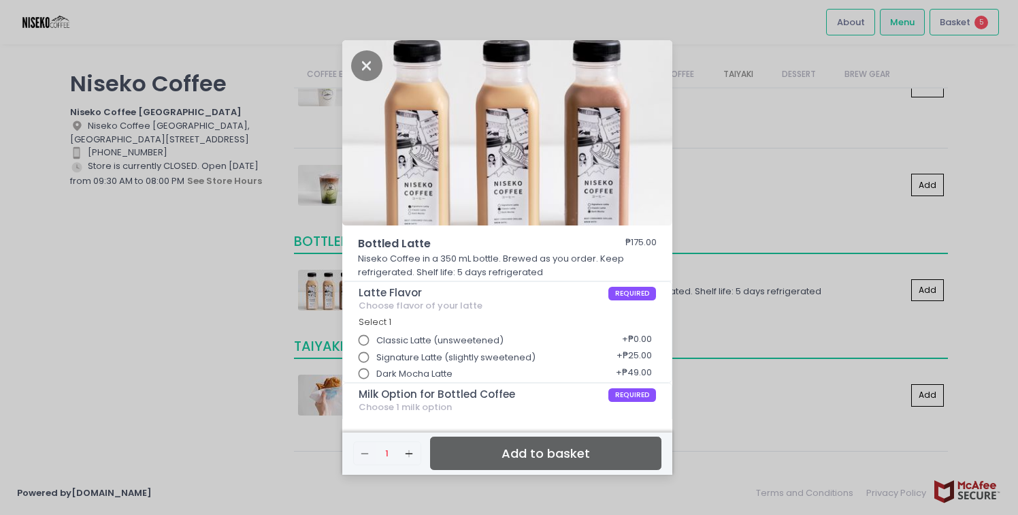
click at [420, 374] on span "Dark Mocha Latte" at bounding box center [414, 374] width 76 height 14
click at [377, 374] on input "Dark Mocha Latte" at bounding box center [364, 374] width 26 height 26
radio input "true"
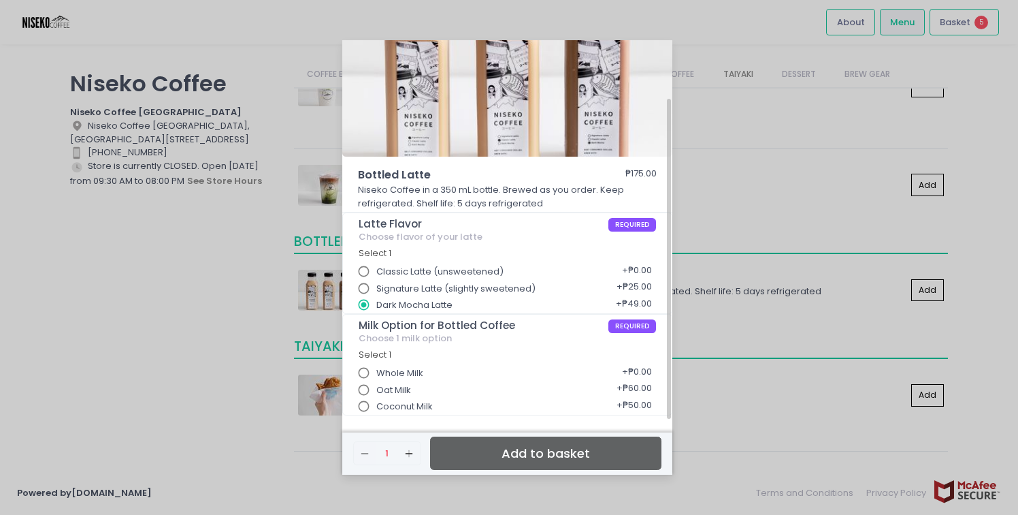
click at [413, 371] on span "Whole Milk" at bounding box center [399, 373] width 47 height 14
click at [377, 371] on input "Whole Milk" at bounding box center [364, 373] width 26 height 26
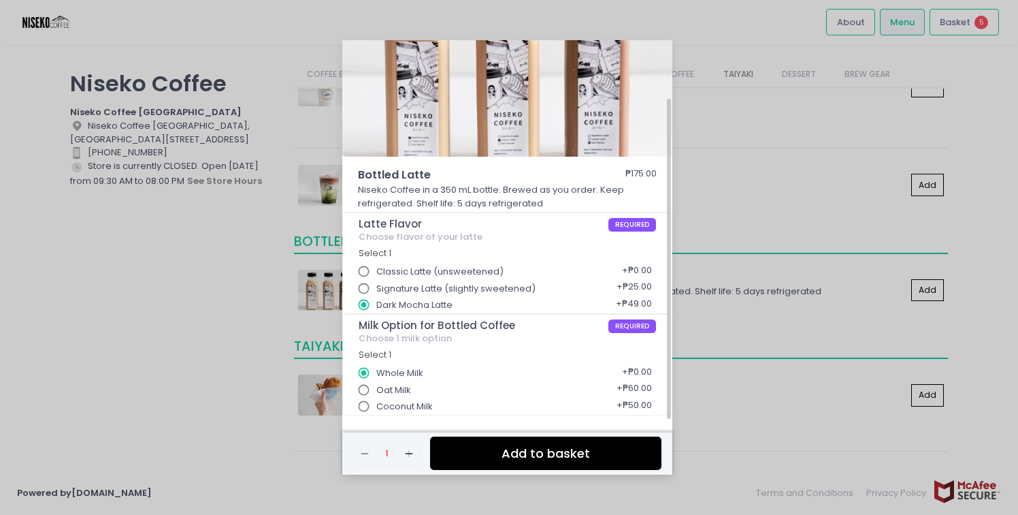
click at [514, 458] on button "Add to basket" at bounding box center [545, 452] width 231 height 33
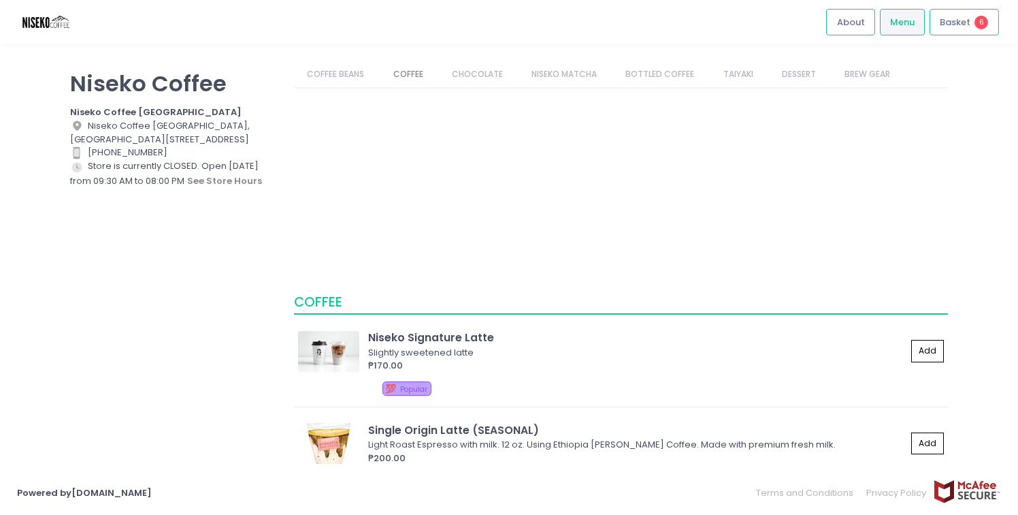
scroll to position [0, 0]
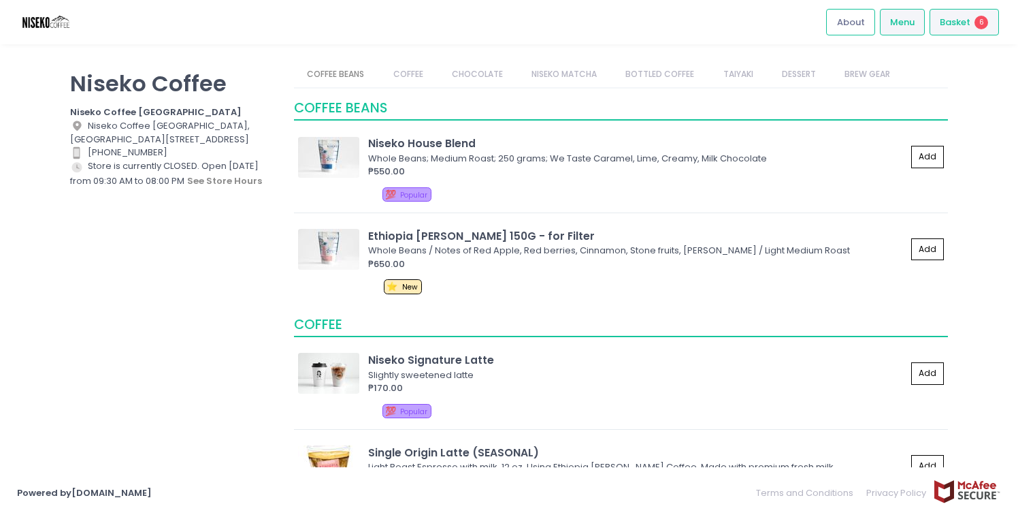
click at [967, 16] on span "Basket" at bounding box center [955, 23] width 31 height 14
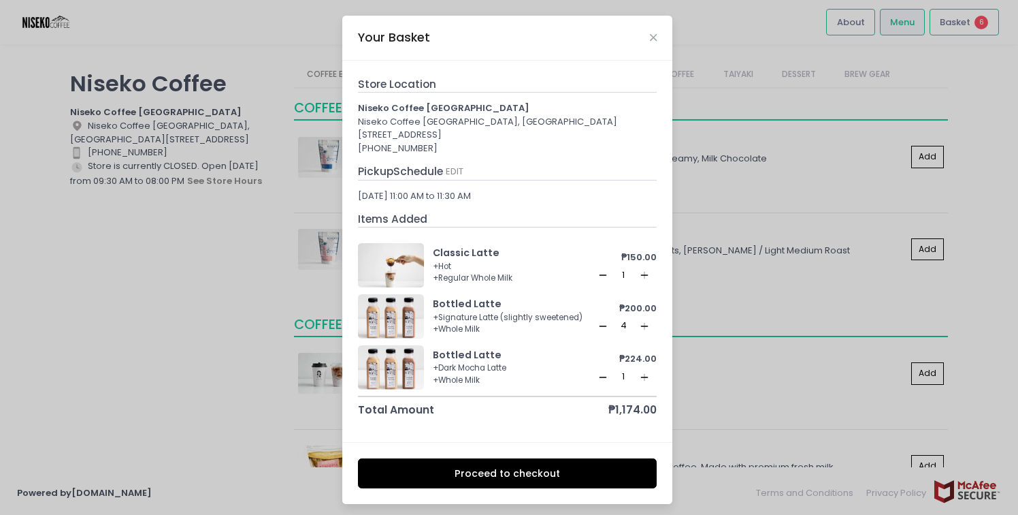
scroll to position [5, 0]
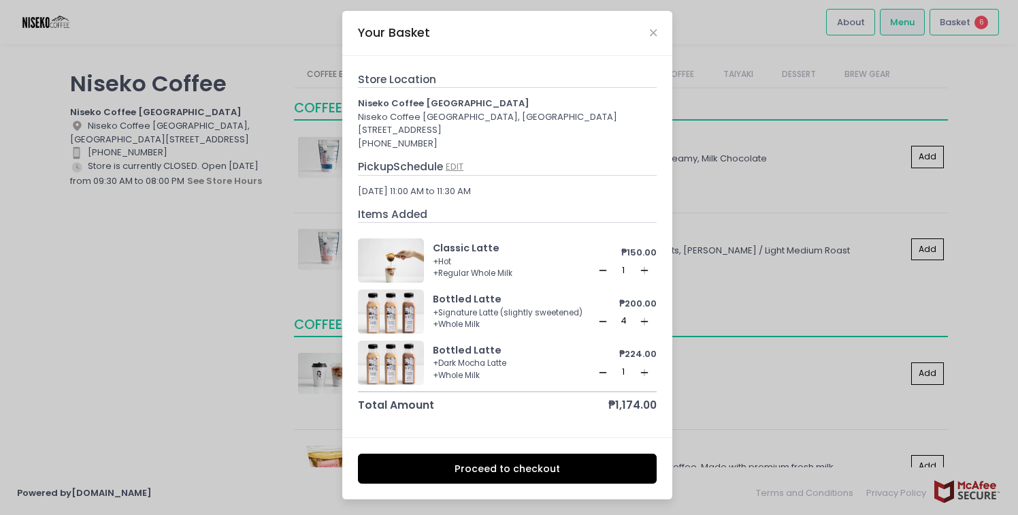
click at [455, 166] on button "EDIT" at bounding box center [454, 166] width 19 height 15
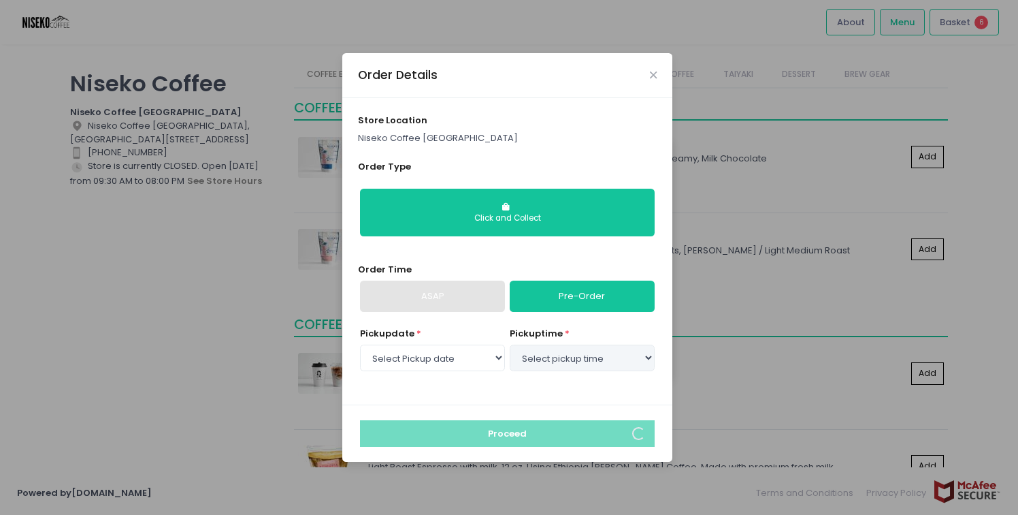
select select "2025-09-07"
select select "11:00"
click at [415, 293] on div "ASAP" at bounding box center [432, 295] width 145 height 31
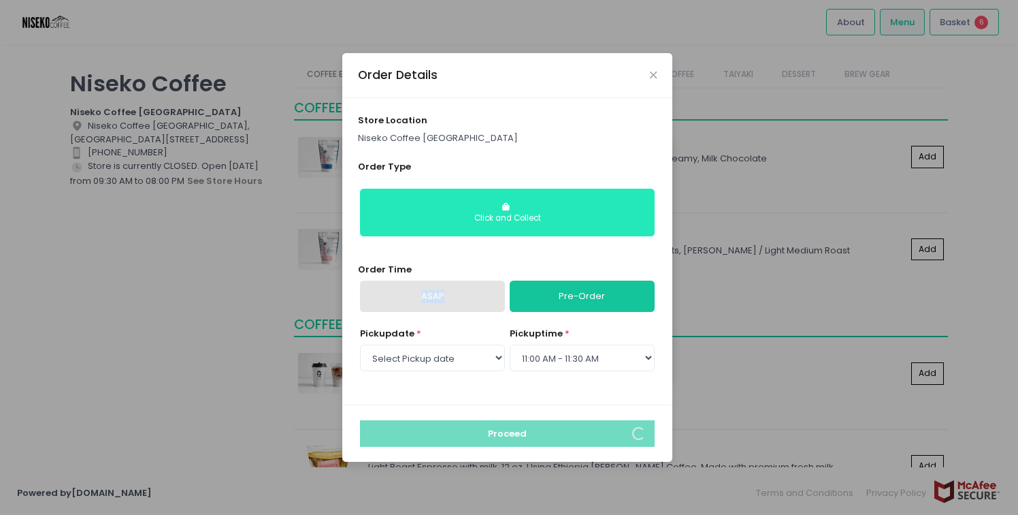
click at [506, 214] on div "Click and Collect" at bounding box center [508, 218] width 276 height 12
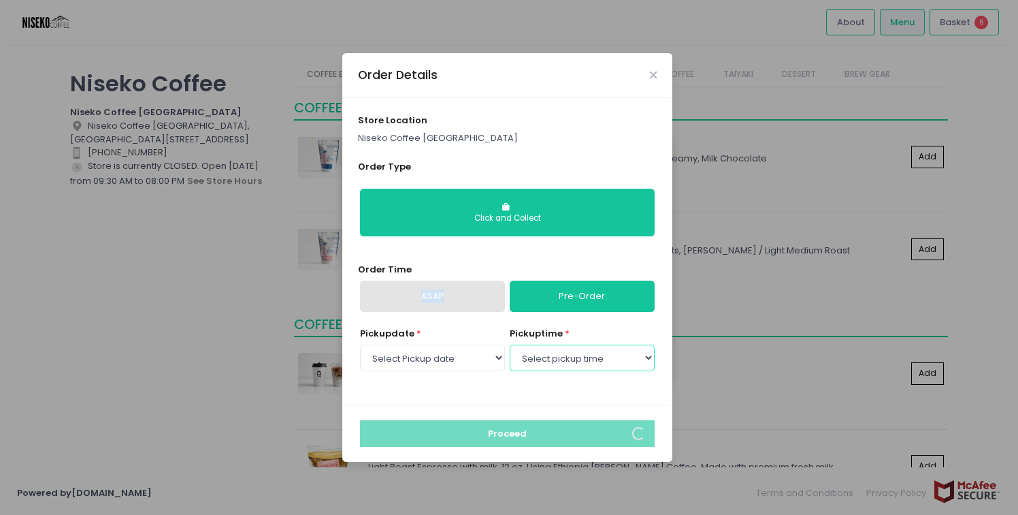
click at [557, 361] on select "Select pickup time 11:00 AM - 11:30 AM 11:30 AM - 12:00 PM 12:00 PM - 12:30 PM …" at bounding box center [582, 357] width 145 height 26
select select "11:00"
click at [510, 344] on select "Select pickup time 11:00 AM - 11:30 AM 11:30 AM - 12:00 PM 12:00 PM - 12:30 PM …" at bounding box center [582, 357] width 145 height 26
click at [449, 402] on div "store location Niseko Coffee Alabang Town Center Order Type Click and Collect O…" at bounding box center [507, 251] width 330 height 306
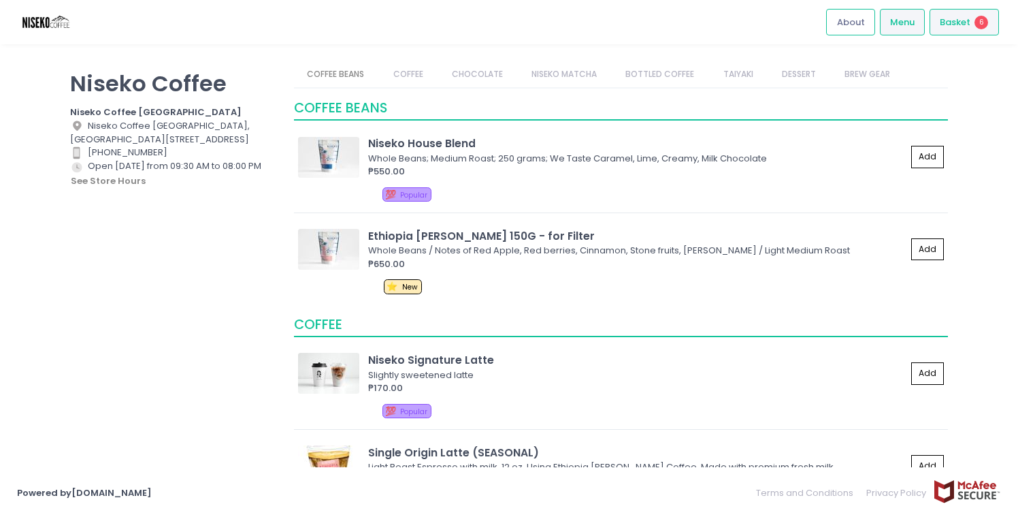
click at [954, 29] on div "Basket 6" at bounding box center [964, 22] width 69 height 27
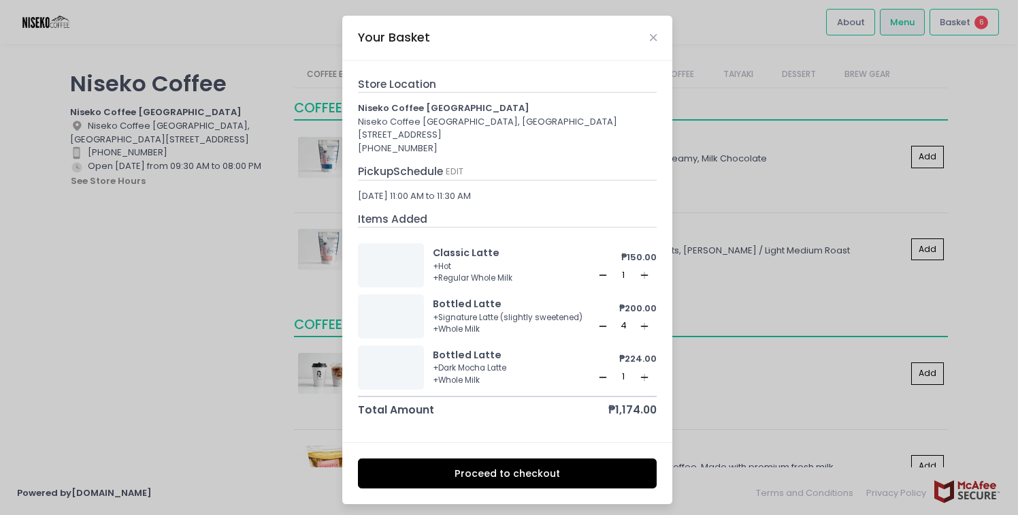
scroll to position [5, 0]
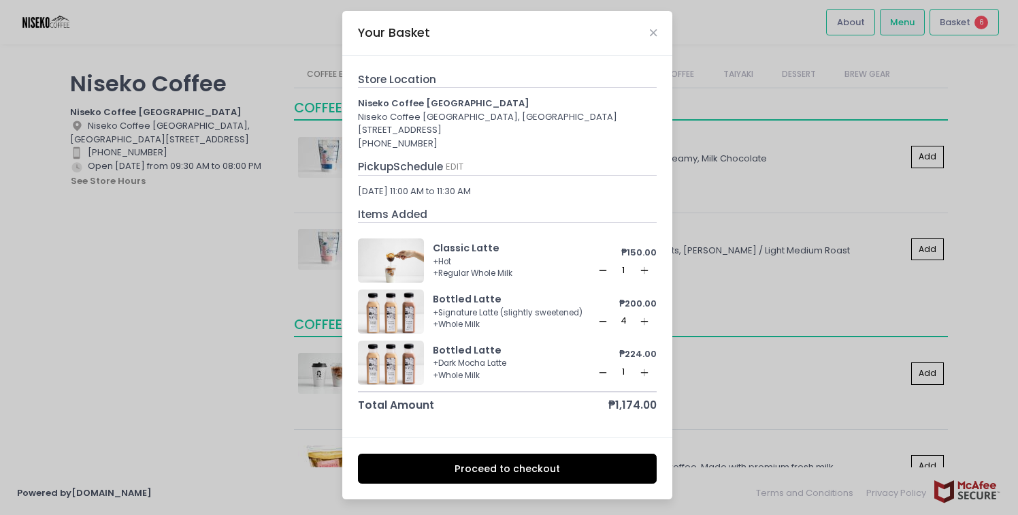
click at [521, 469] on button "Proceed to checkout" at bounding box center [508, 468] width 300 height 31
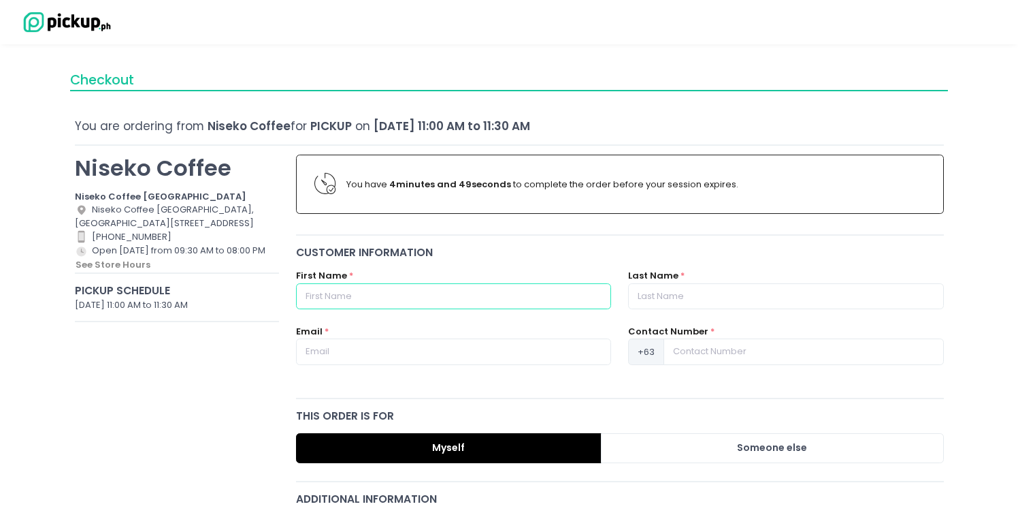
click at [415, 287] on input "text" at bounding box center [453, 296] width 315 height 26
type input "Katrina"
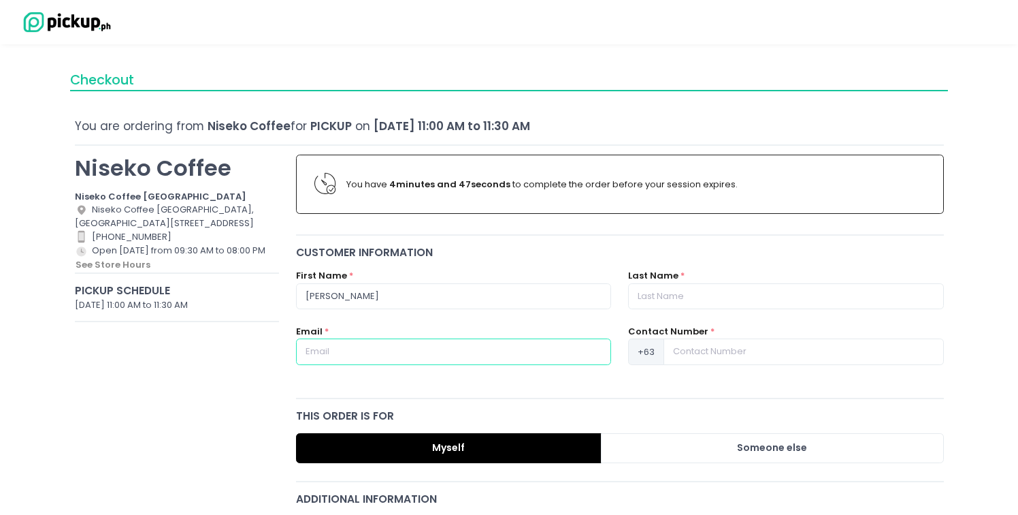
type input "katrina@thebridgeschool.ph"
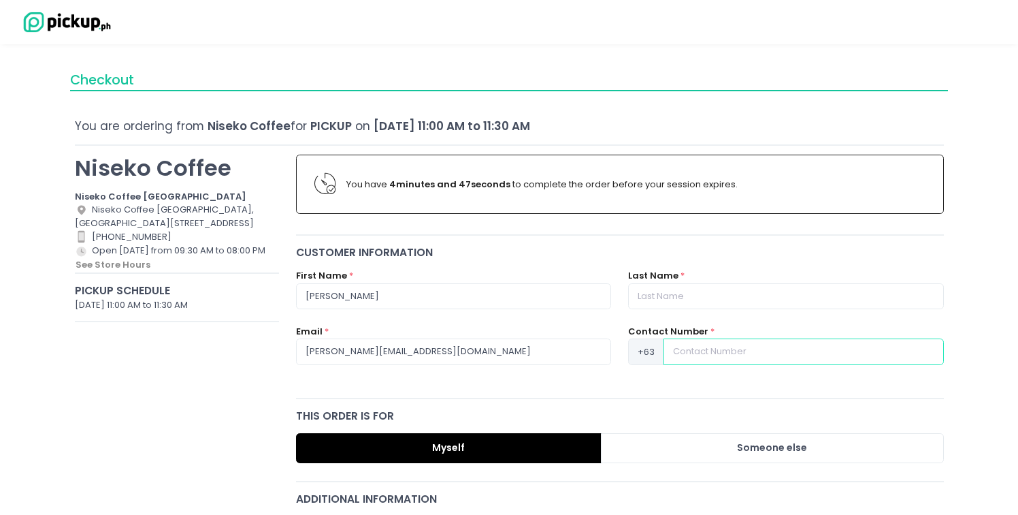
type input "09175912074"
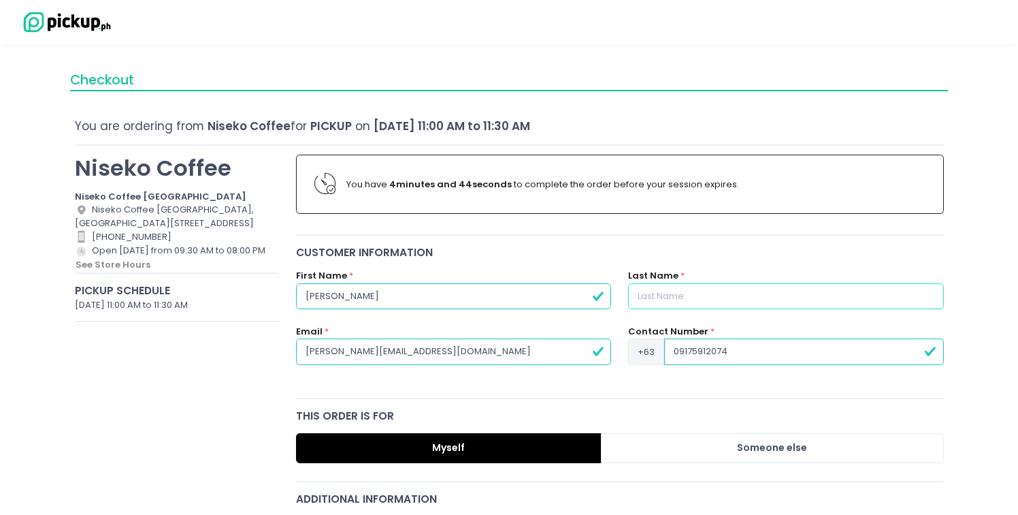
click at [660, 295] on input "text" at bounding box center [785, 296] width 315 height 26
type input "Del Rosario"
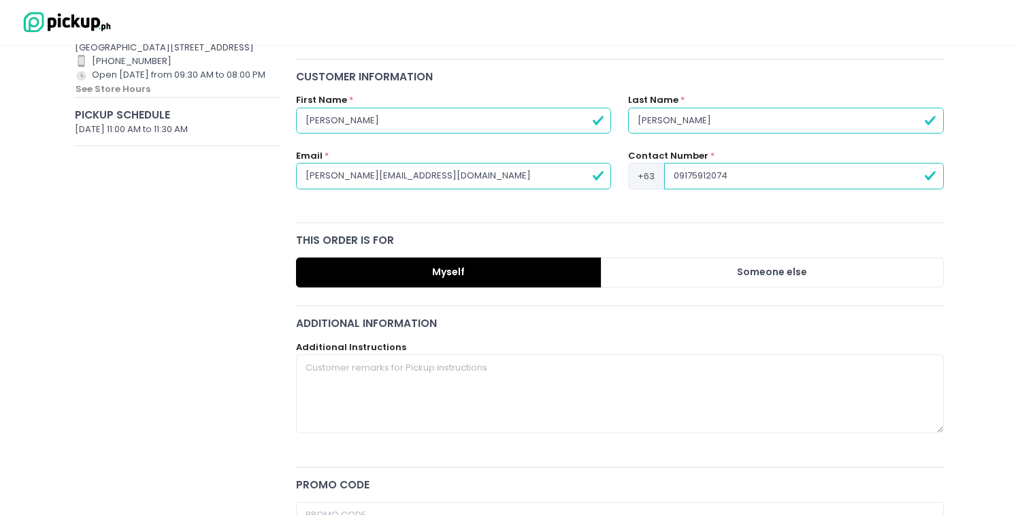
scroll to position [218, 0]
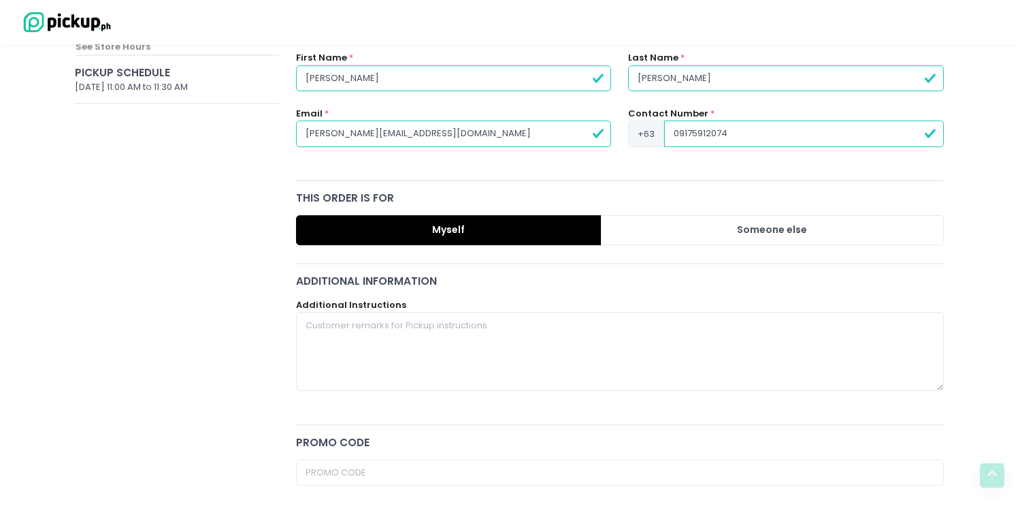
click at [679, 134] on input "09175912074" at bounding box center [803, 133] width 279 height 26
type input "9175912074"
click at [476, 333] on textarea at bounding box center [620, 351] width 648 height 79
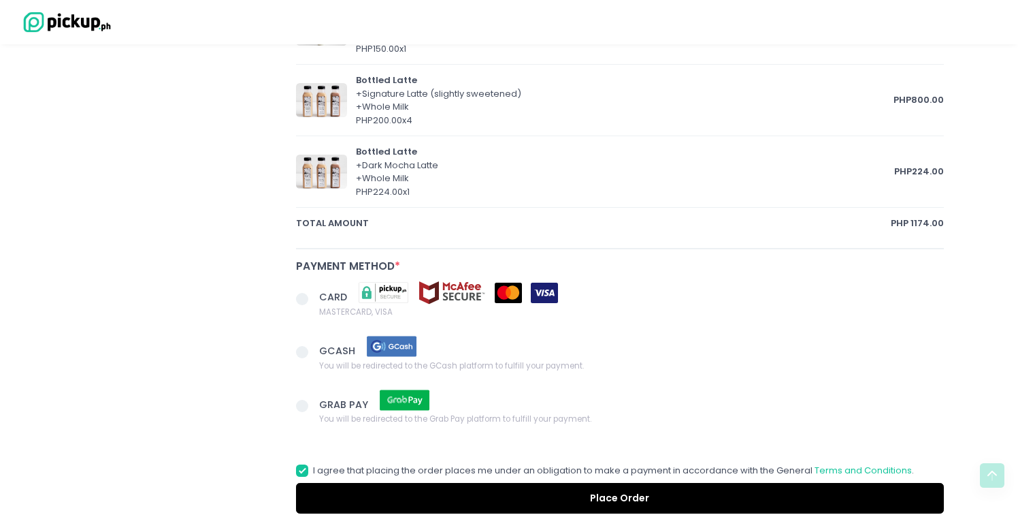
scroll to position [770, 0]
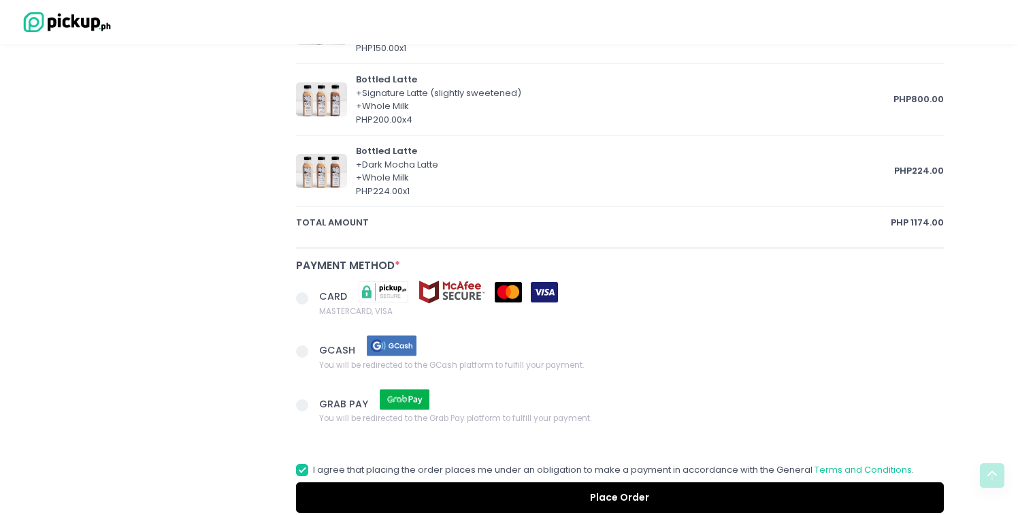
type textarea "Moises Medina to pick up Please prepare earlier if possible- I cant click ASAP …"
click at [297, 297] on span at bounding box center [302, 298] width 12 height 12
click at [313, 297] on input "CARD MASTERCARD, VISA" at bounding box center [317, 295] width 9 height 9
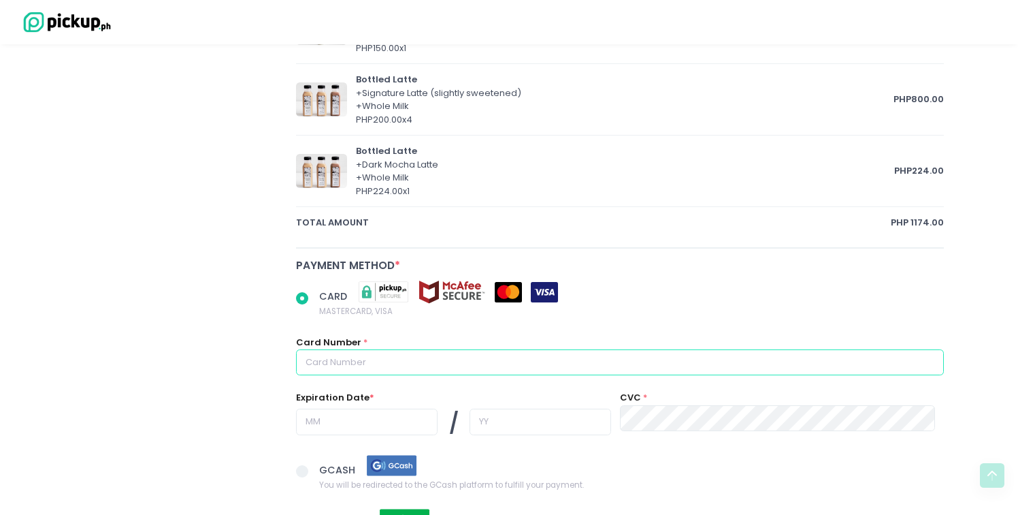
radio input "true"
click at [324, 362] on input "text" at bounding box center [620, 362] width 648 height 26
type input "5302200477289953"
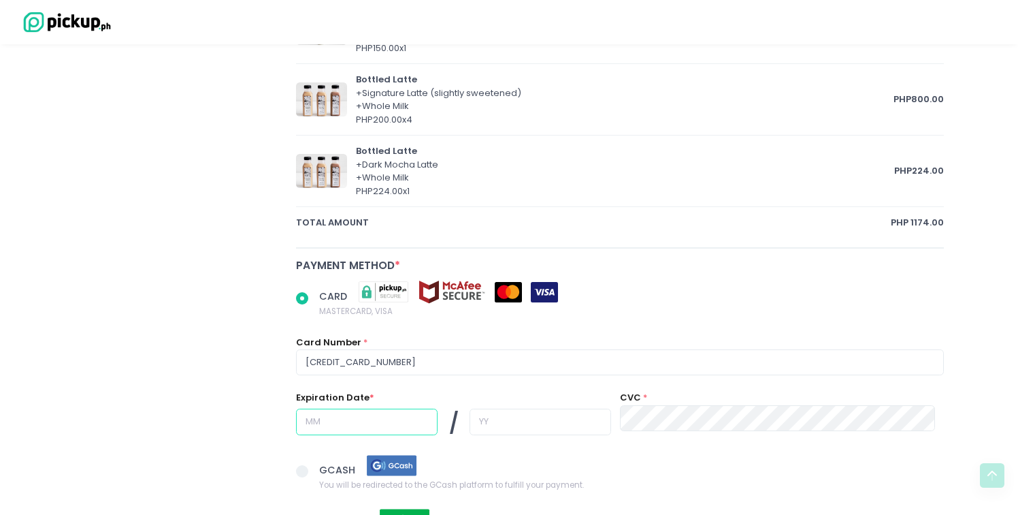
type input "03"
type input "26"
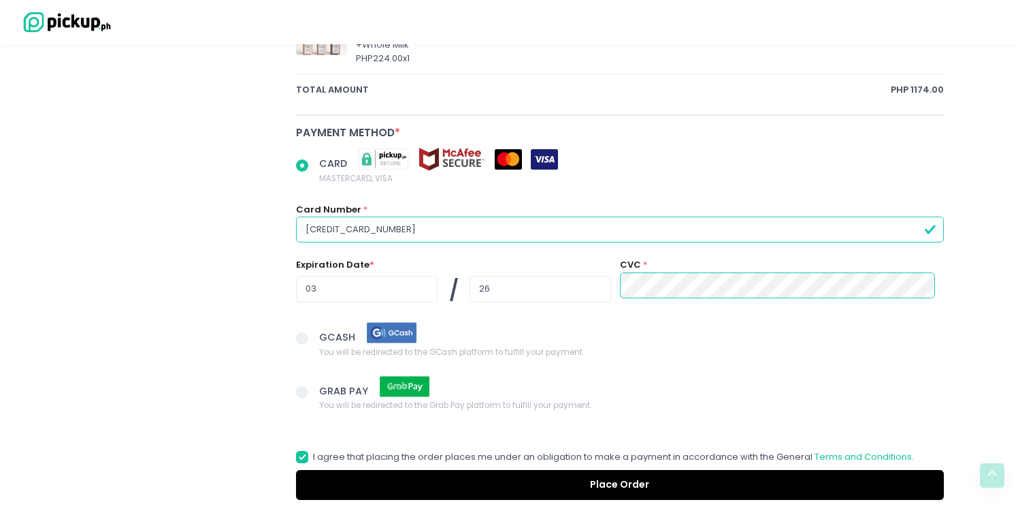
scroll to position [967, 0]
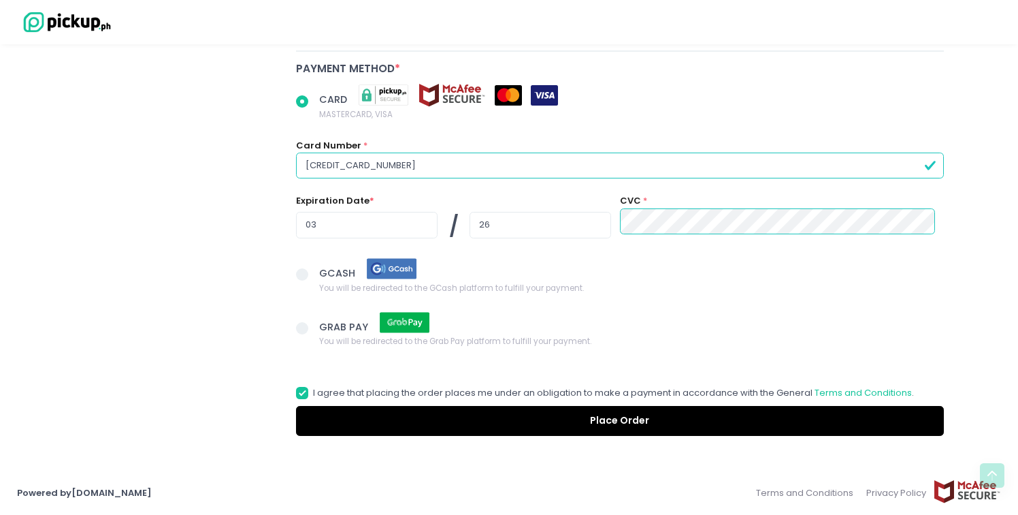
click at [534, 422] on button "Place Order" at bounding box center [620, 421] width 648 height 31
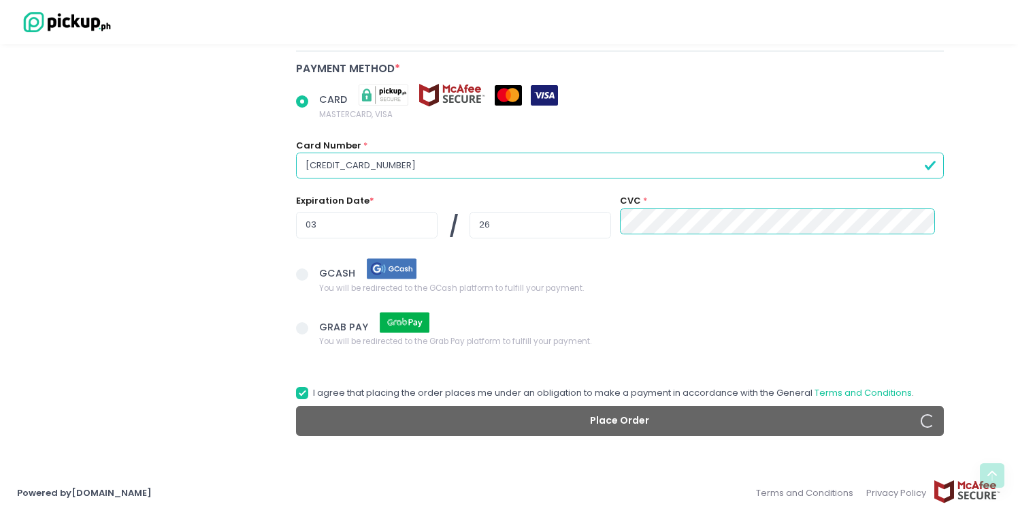
radio input "true"
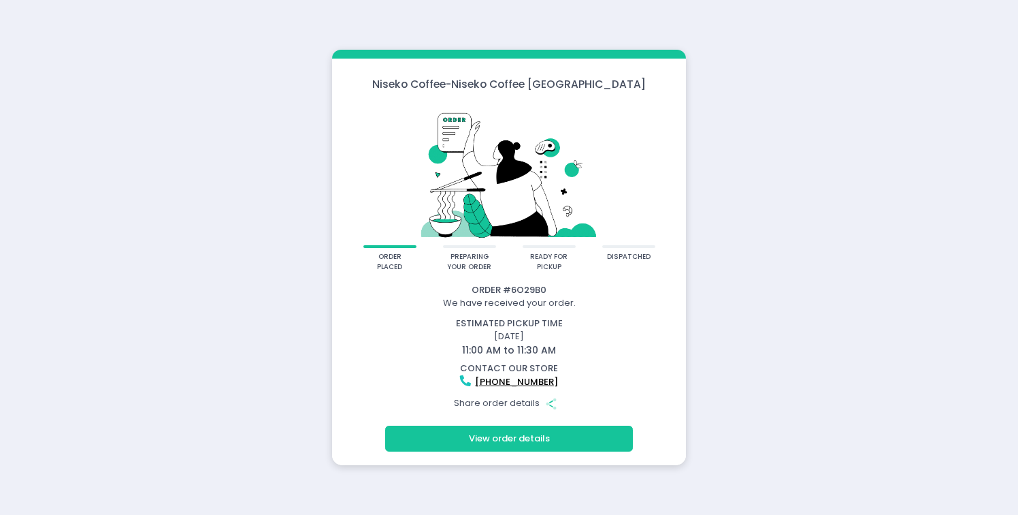
click at [781, 306] on div "Niseko Coffee - Niseko Coffee Alabang Town Center order placed preparing your o…" at bounding box center [509, 257] width 1018 height 515
